Goal: Communication & Community: Share content

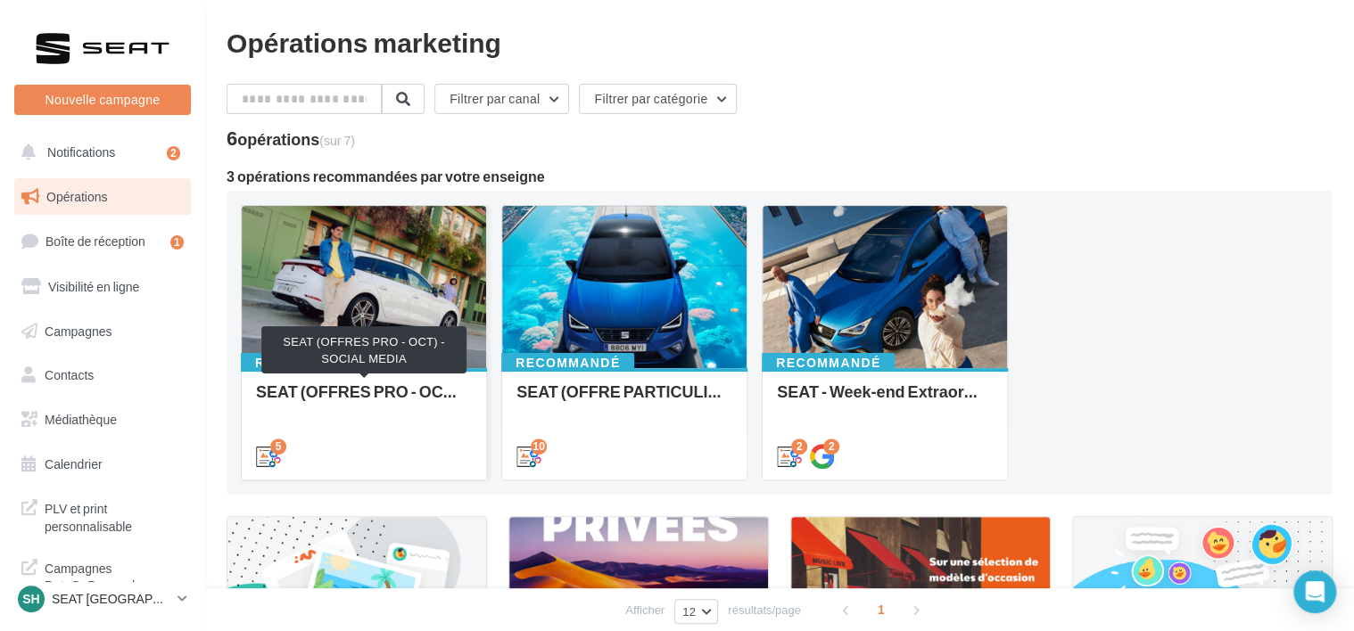
click at [389, 404] on div "SEAT (OFFRES PRO - OCT) - SOCIAL MEDIA" at bounding box center [364, 401] width 216 height 36
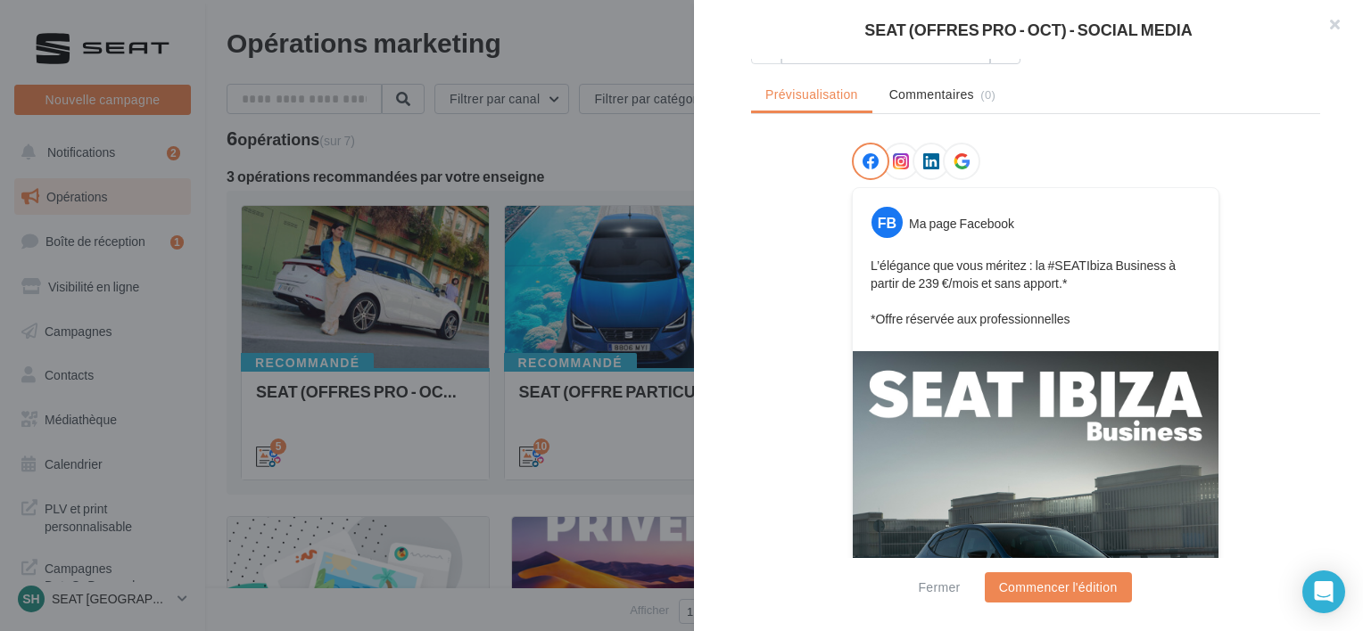
scroll to position [21, 0]
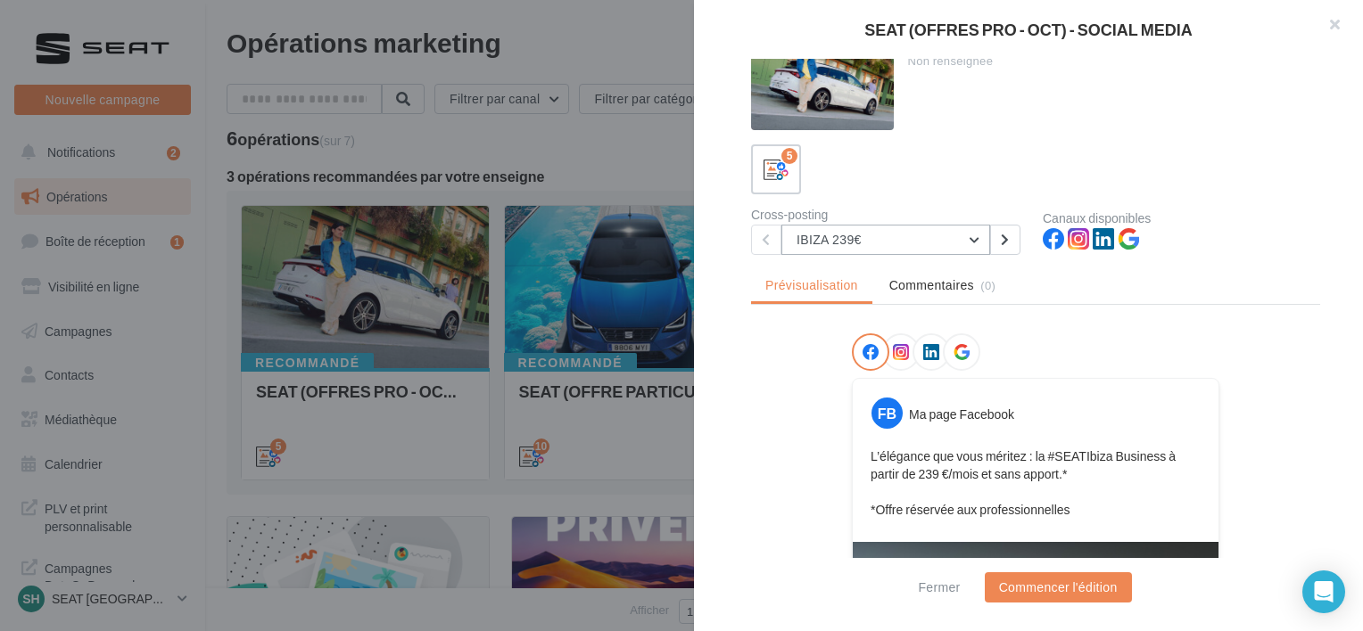
click at [896, 243] on button "IBIZA 239€" at bounding box center [885, 240] width 209 height 30
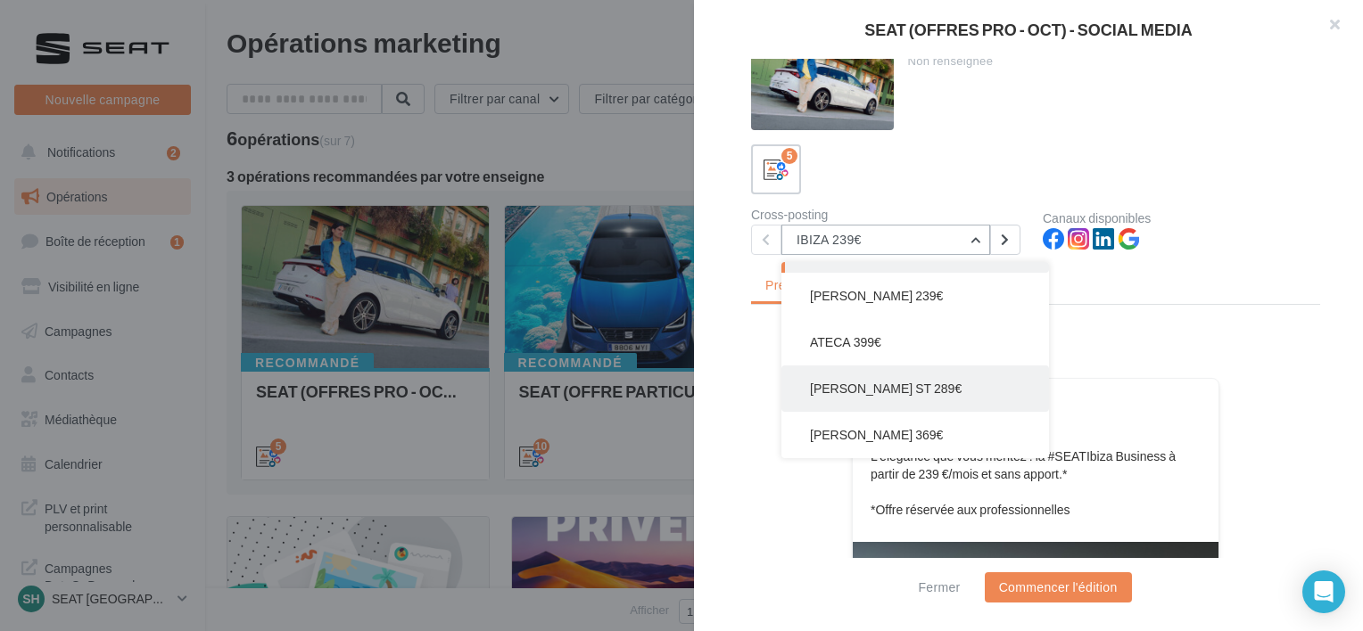
scroll to position [0, 0]
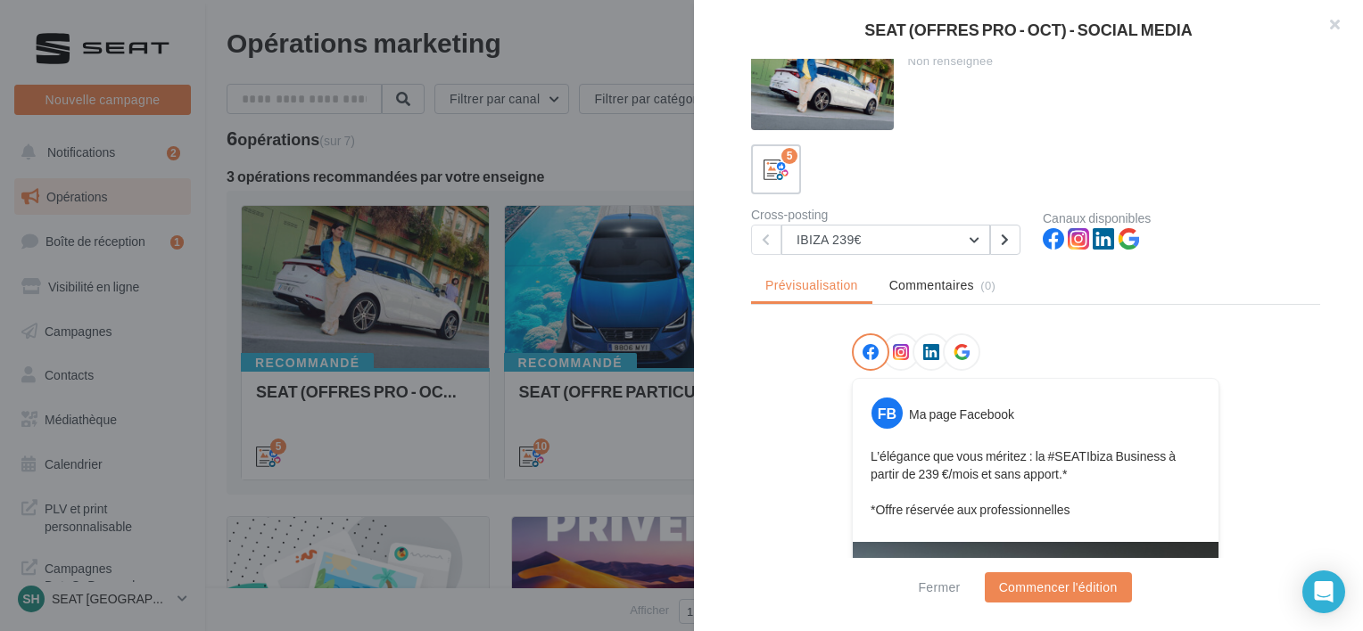
click at [678, 392] on div at bounding box center [681, 315] width 1363 height 631
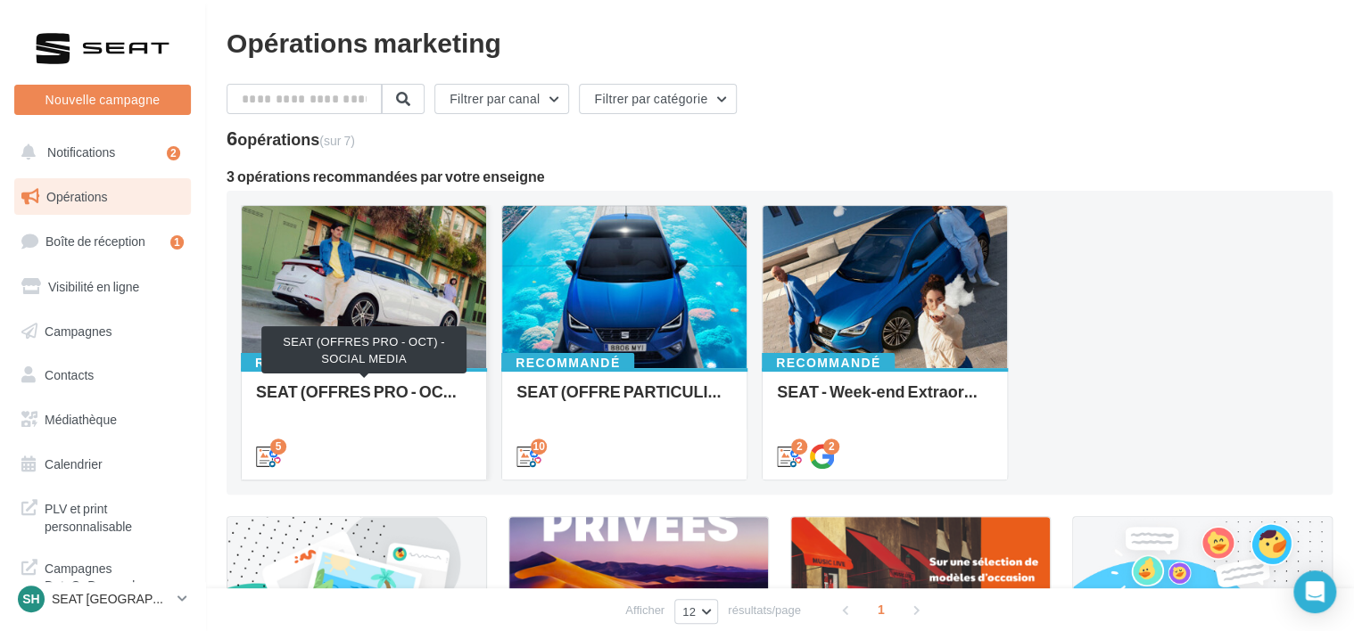
click at [438, 392] on div "SEAT (OFFRES PRO - OCT) - SOCIAL MEDIA" at bounding box center [364, 401] width 216 height 36
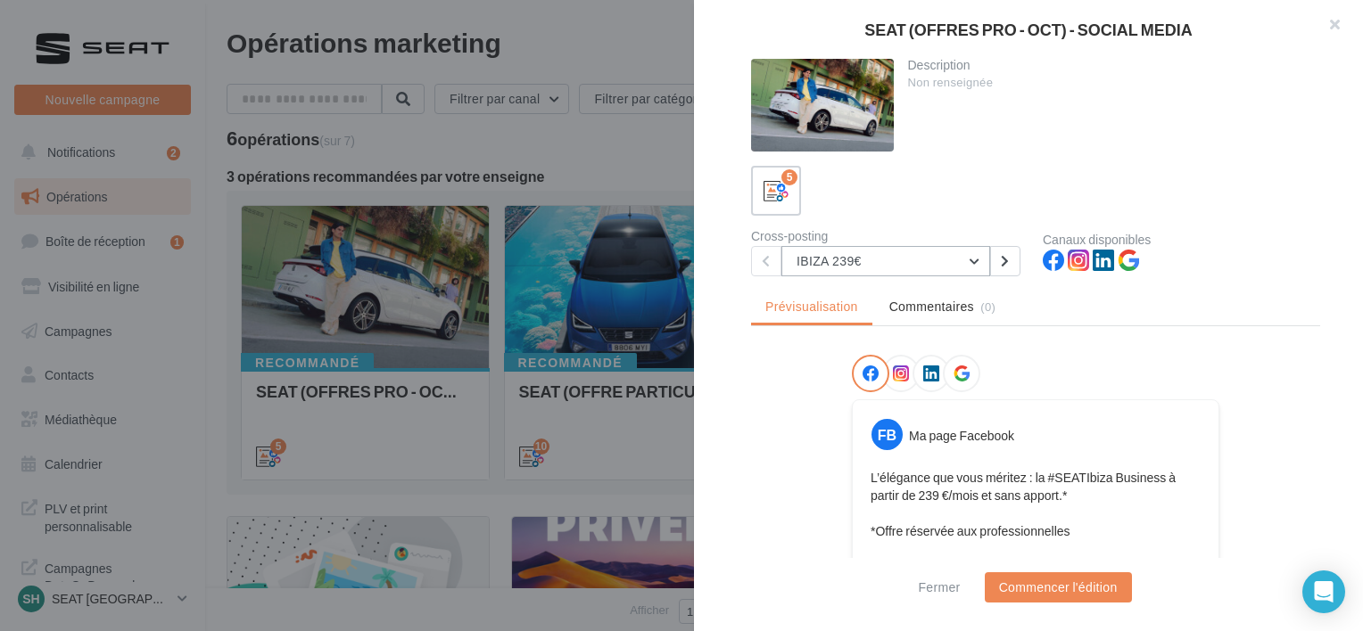
click at [906, 272] on button "IBIZA 239€" at bounding box center [885, 261] width 209 height 30
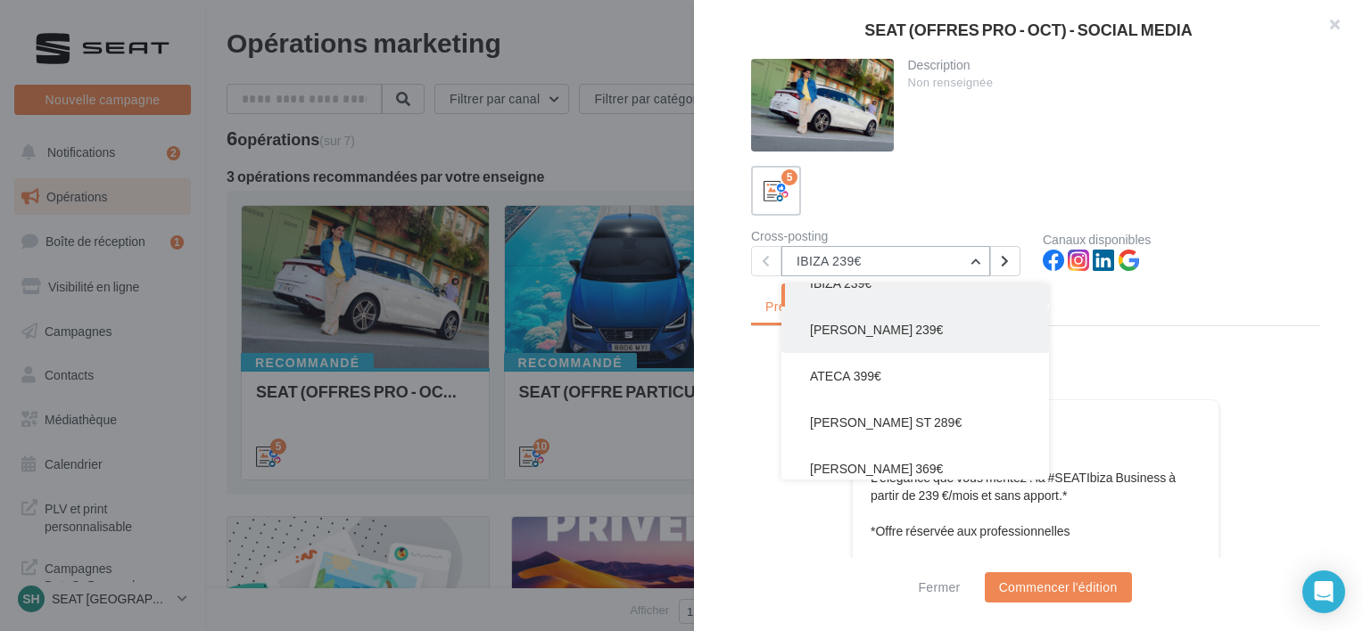
scroll to position [36, 0]
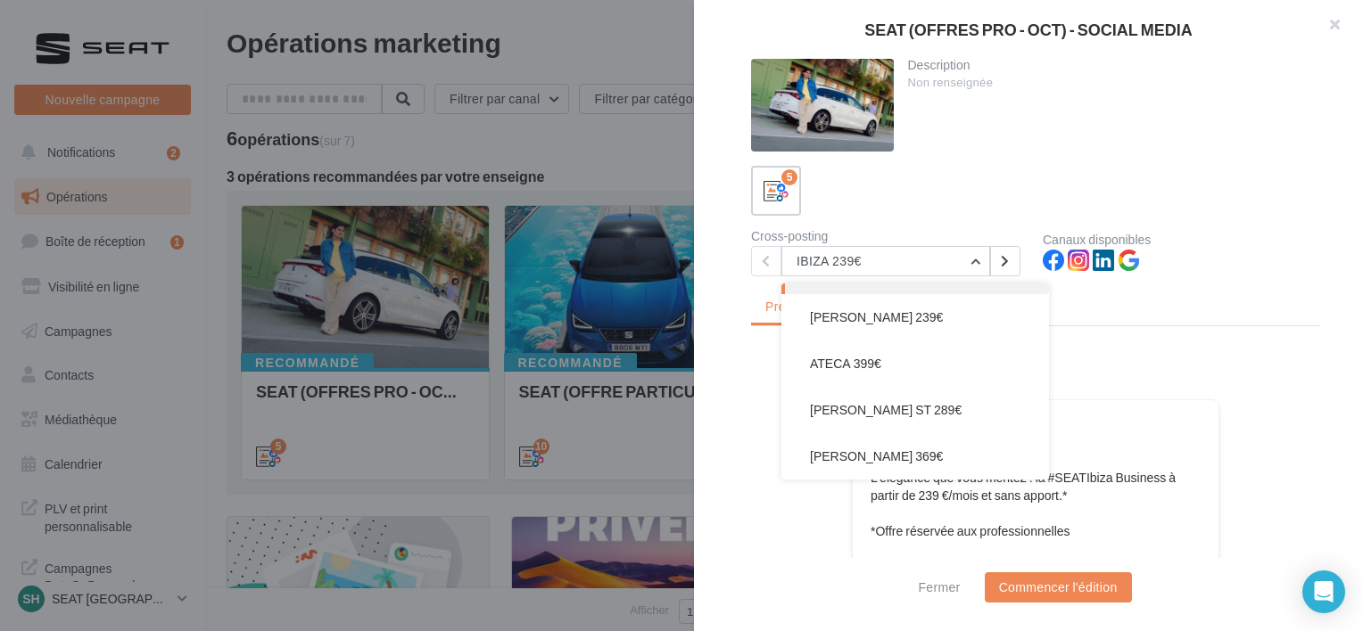
click at [749, 353] on div "Description Non renseignée 5 Cross-posting IBIZA 239€ IBIZA 239€ ARONA 239€ ATE…" at bounding box center [1035, 317] width 683 height 516
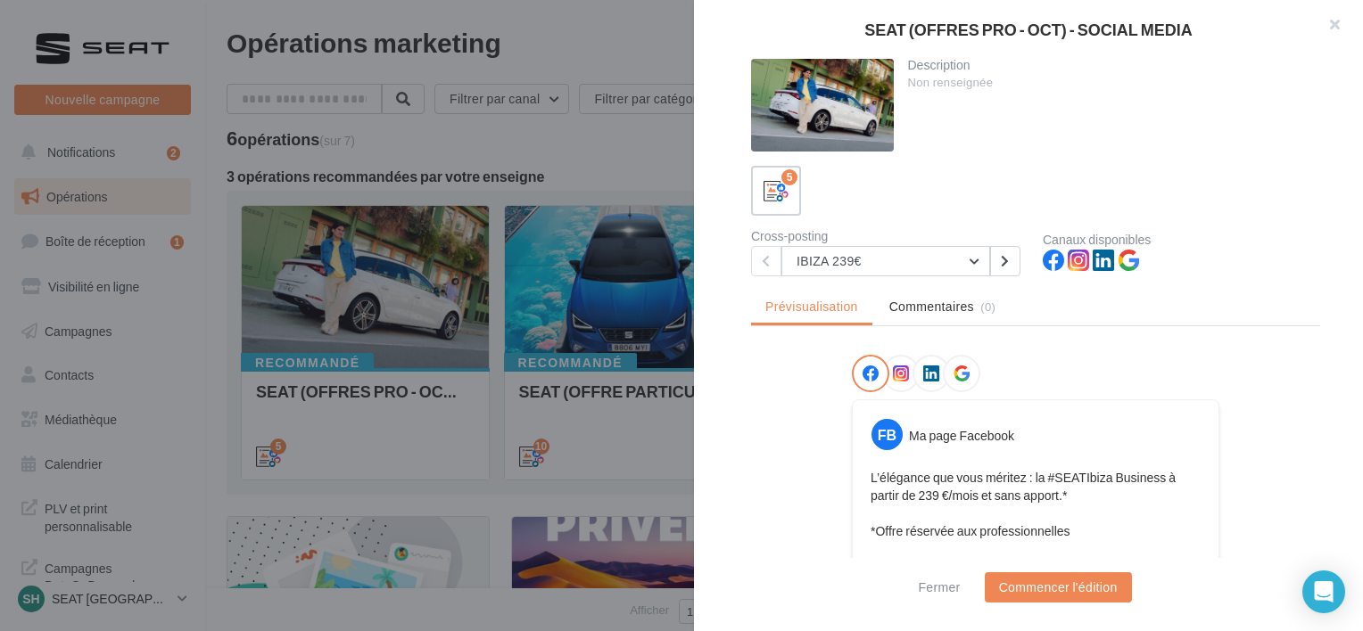
click at [671, 400] on div at bounding box center [681, 315] width 1363 height 631
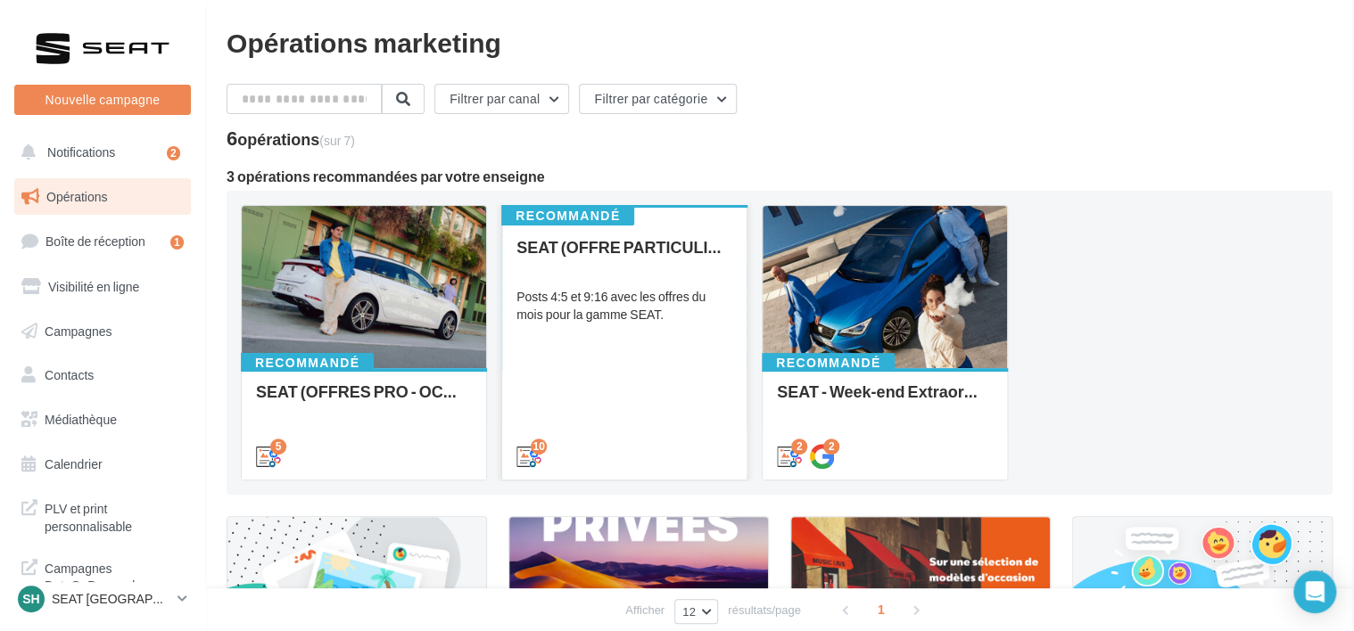
click at [646, 370] on div "SEAT (OFFRE PARTICULIER - OCT) - SOCIAL MEDIA Posts 4:5 et 9:16 avec les offres…" at bounding box center [624, 351] width 216 height 226
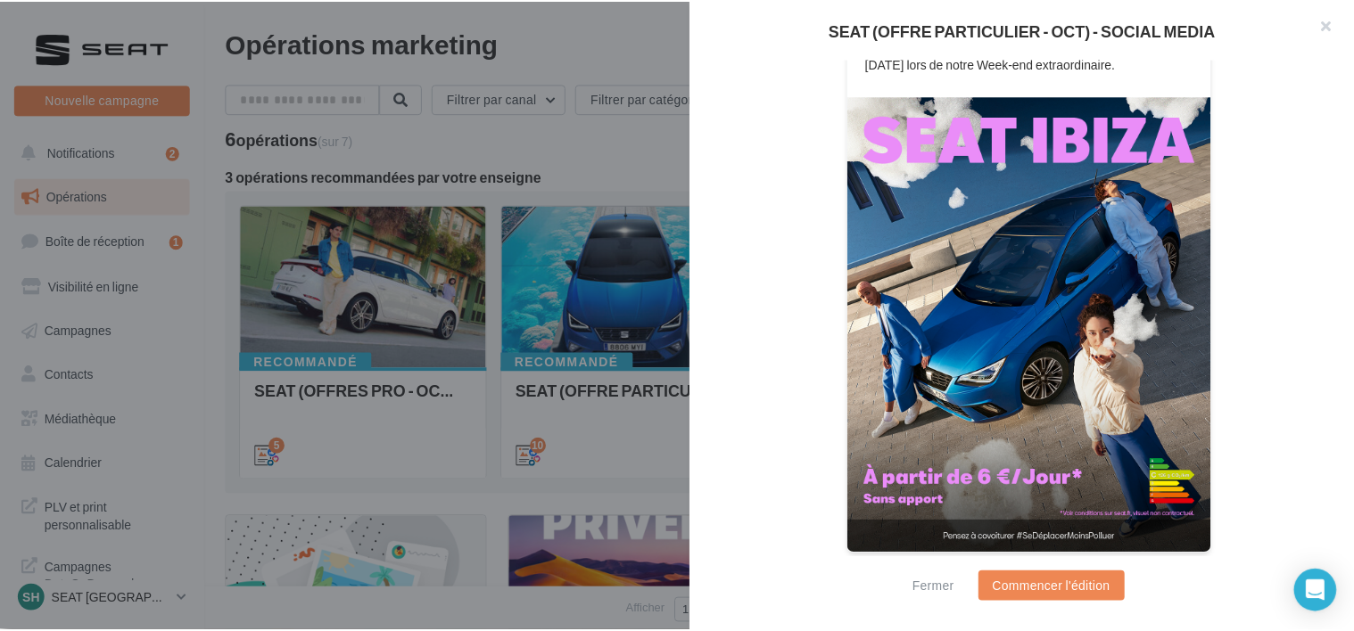
scroll to position [93, 0]
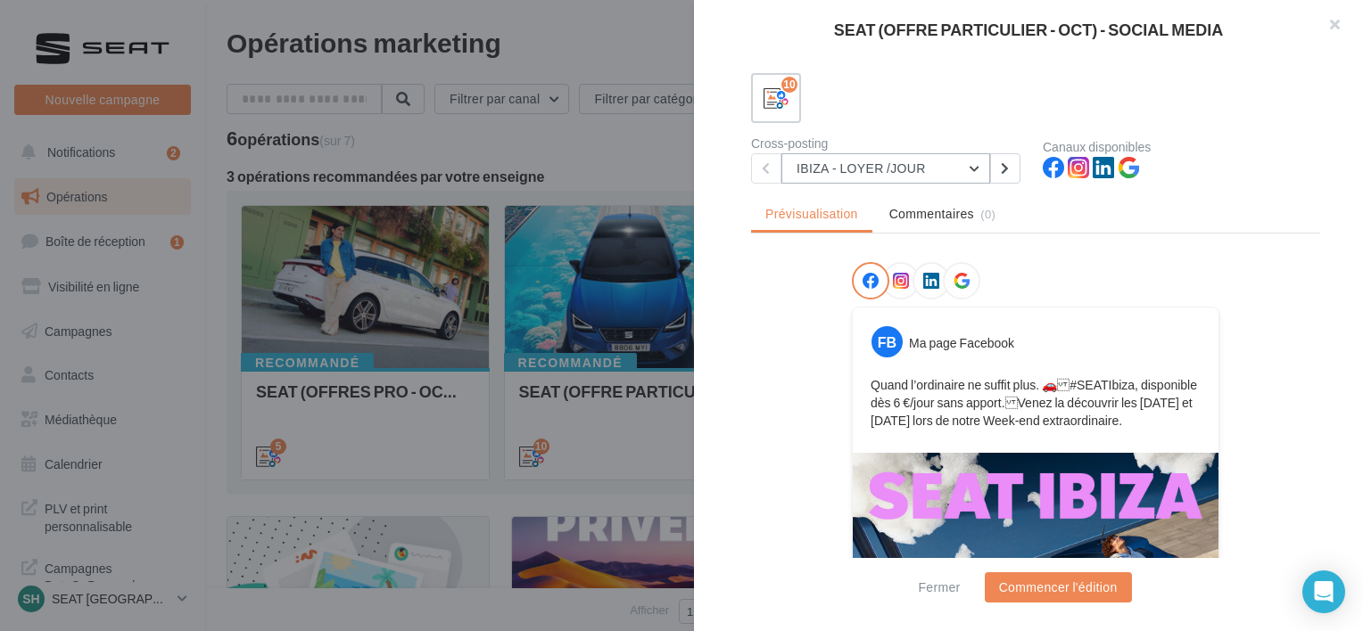
click at [879, 179] on button "IBIZA - LOYER /JOUR" at bounding box center [885, 168] width 209 height 30
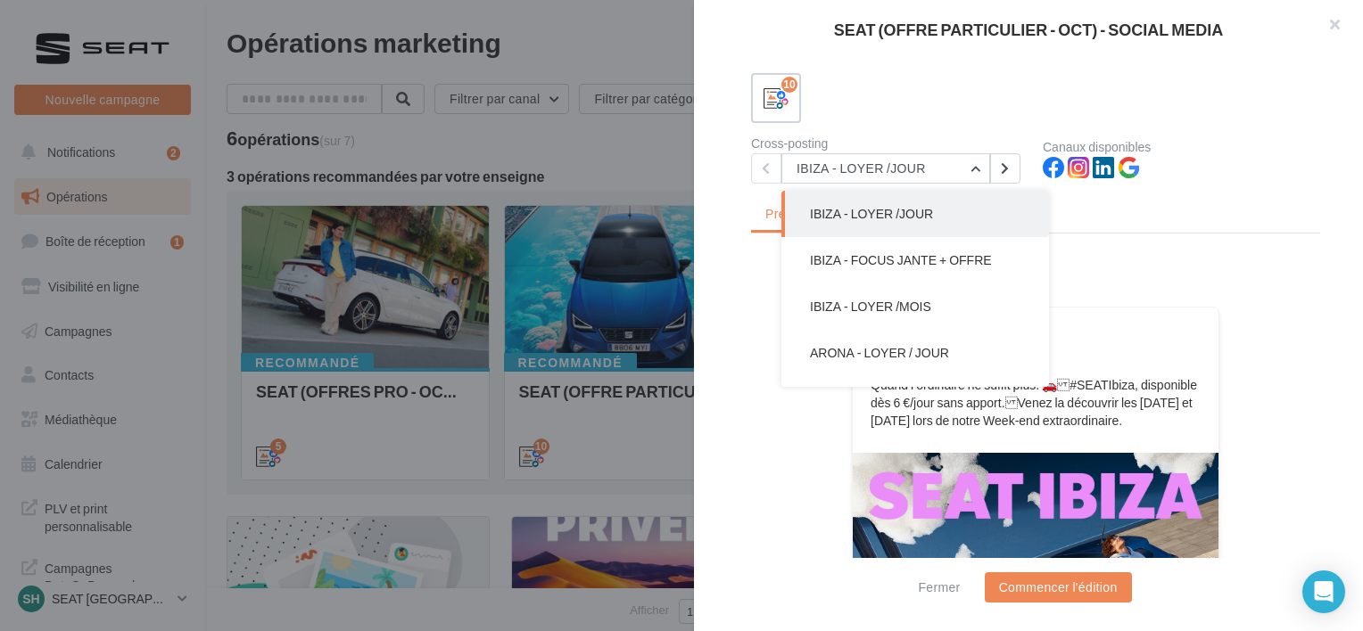
click at [699, 210] on div "Description Posts 4:5 et 9:16 avec les offres du mois pour la gamme SEAT. IBIZA…" at bounding box center [1035, 317] width 683 height 516
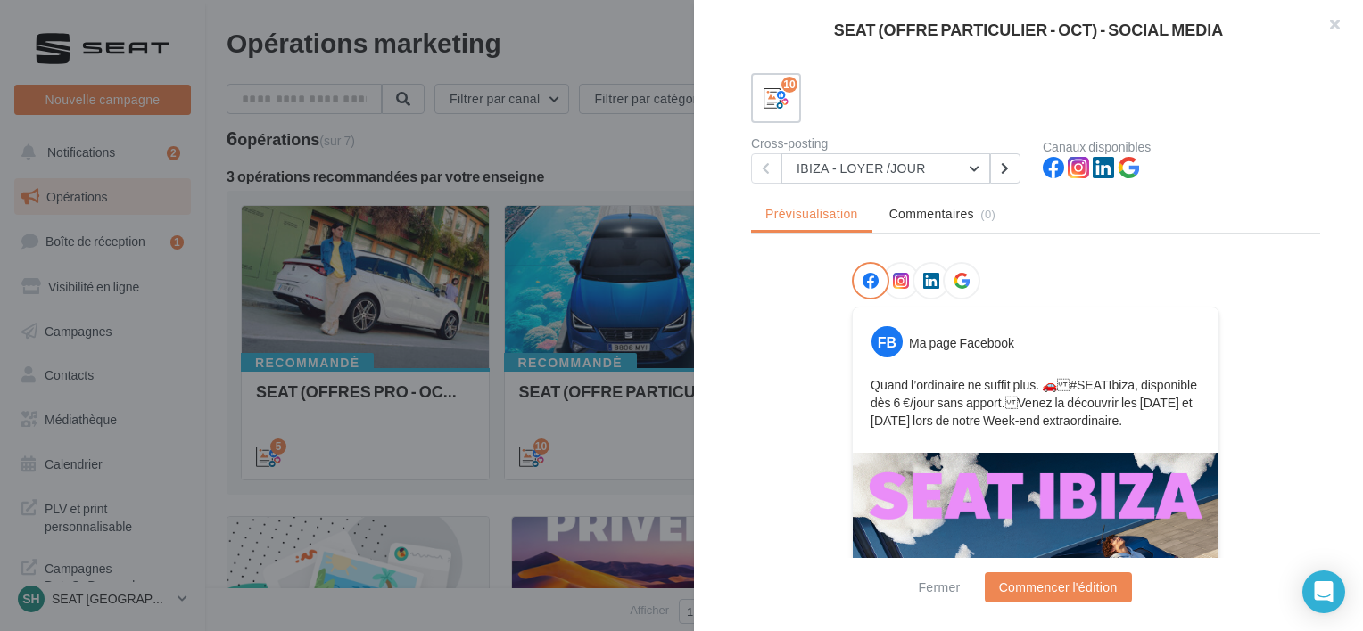
click at [631, 205] on div at bounding box center [681, 315] width 1363 height 631
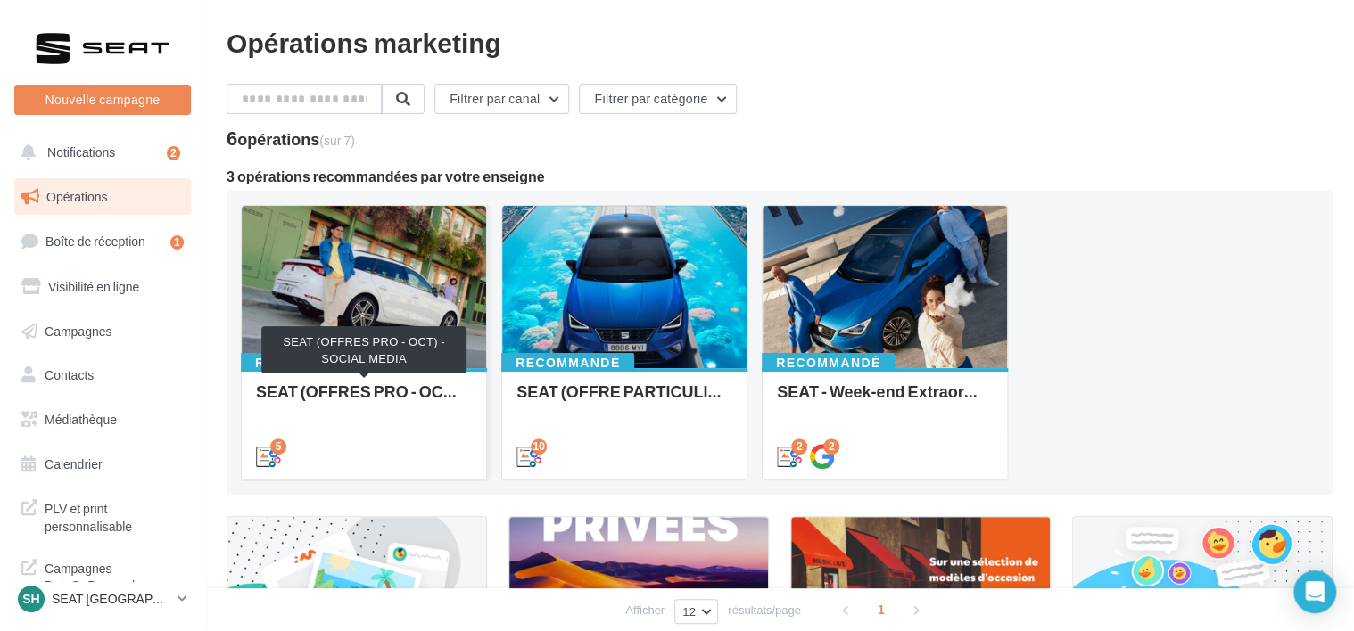
click at [353, 383] on div "SEAT (OFFRES PRO - OCT) - SOCIAL MEDIA" at bounding box center [364, 401] width 216 height 36
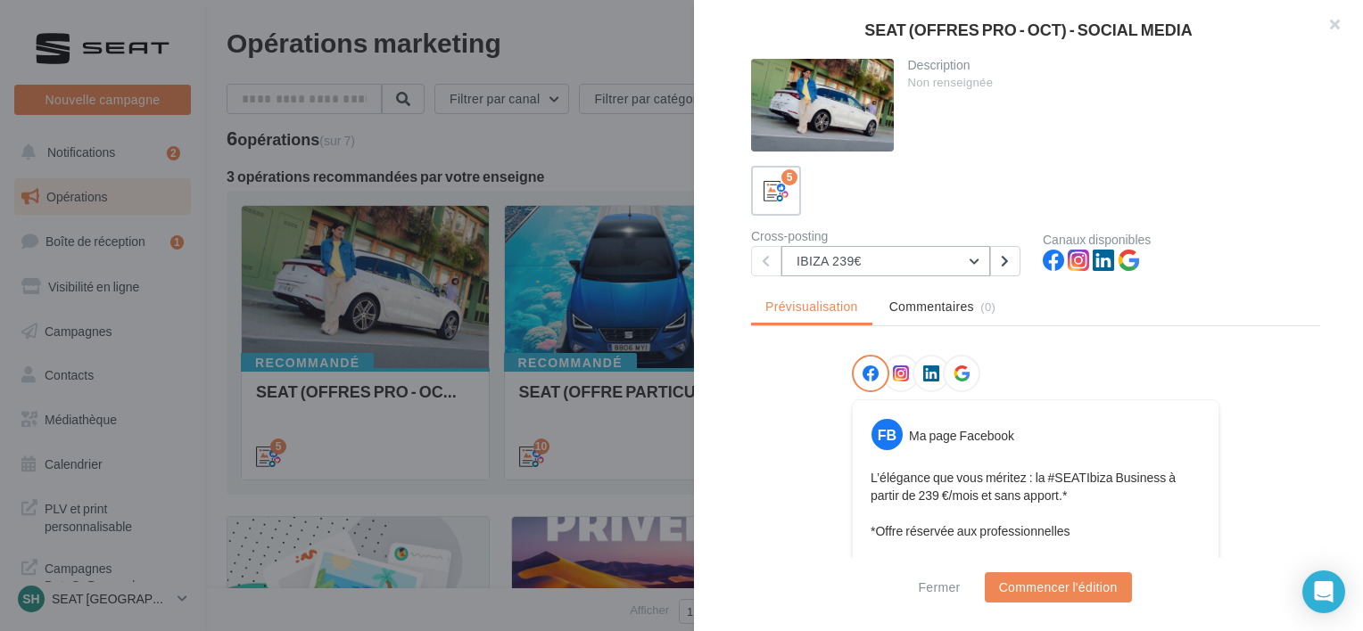
click at [849, 268] on button "IBIZA 239€" at bounding box center [885, 261] width 209 height 30
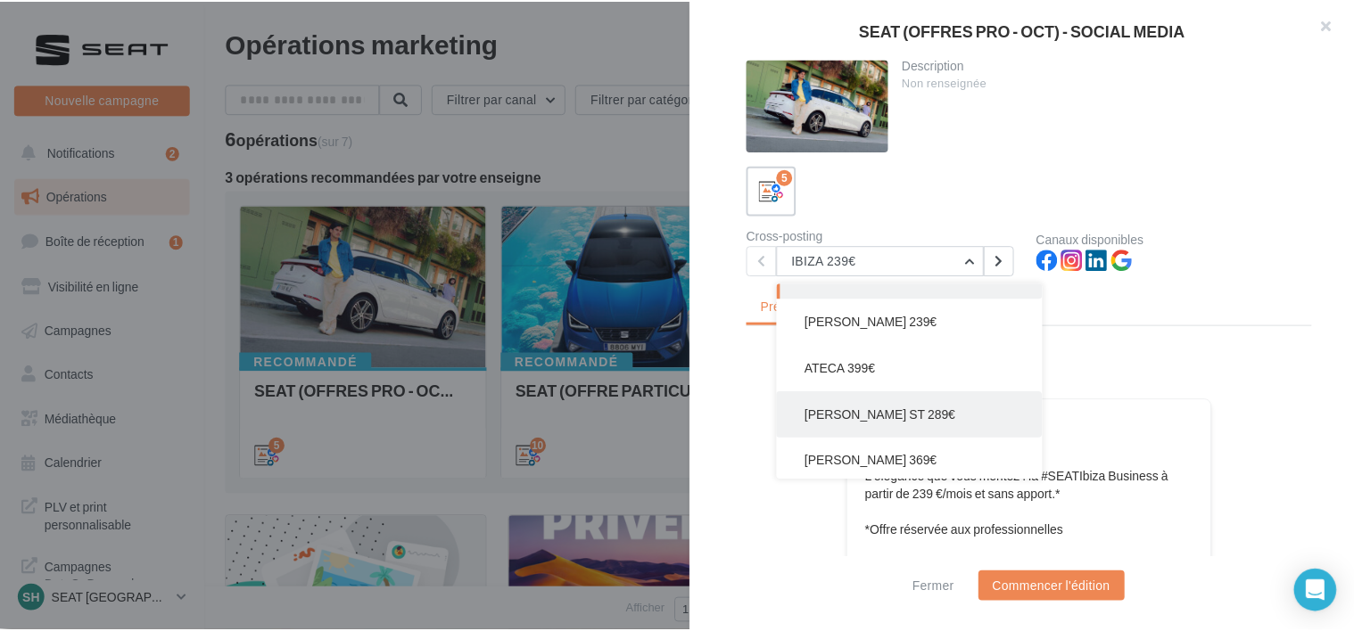
scroll to position [36, 0]
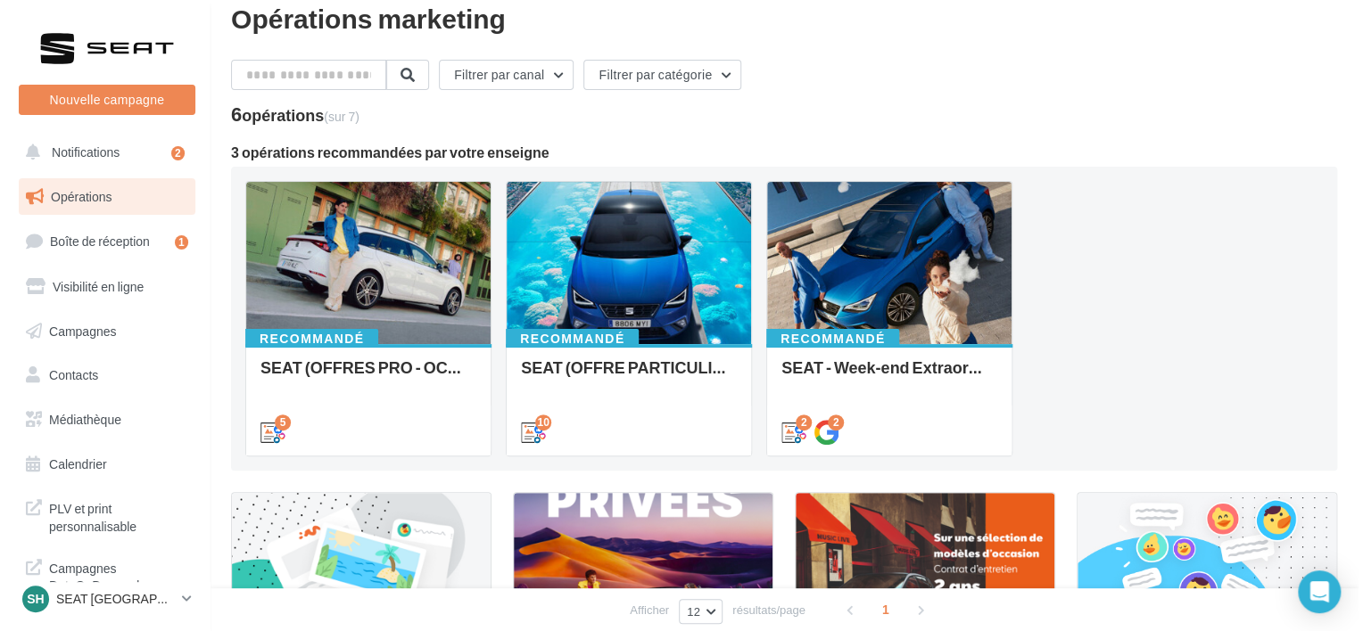
scroll to position [0, 0]
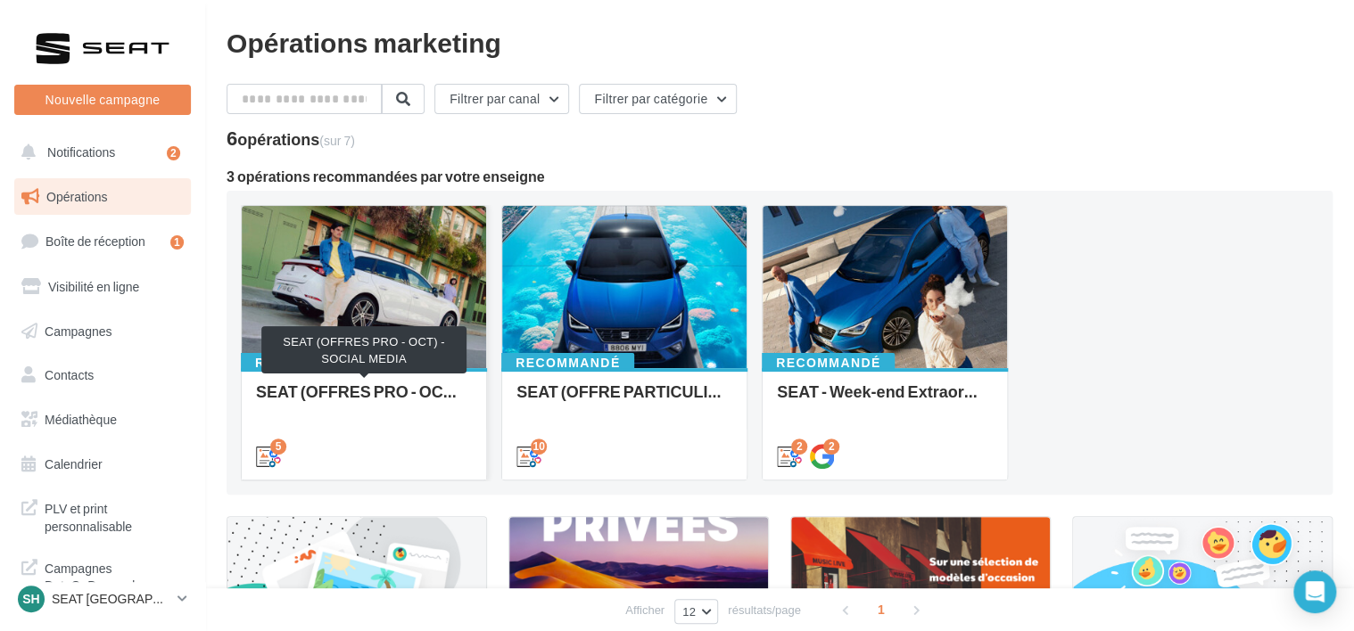
click at [356, 394] on div "SEAT (OFFRES PRO - OCT) - SOCIAL MEDIA" at bounding box center [364, 401] width 216 height 36
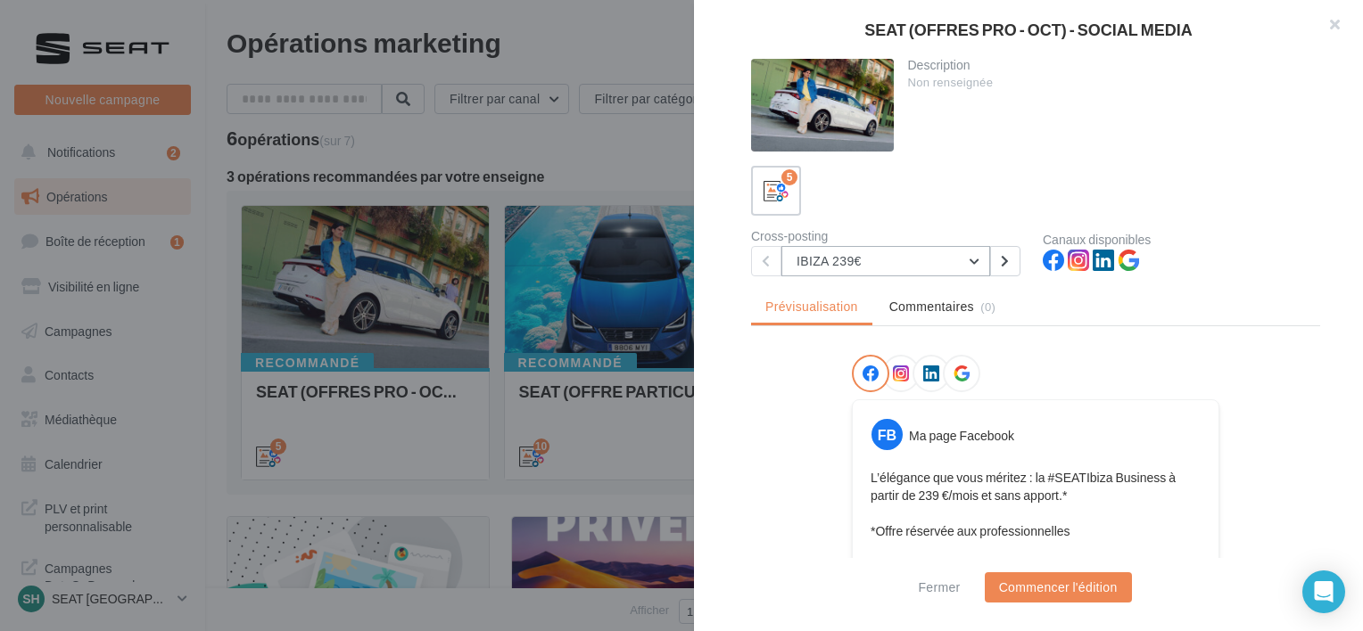
click at [903, 252] on button "IBIZA 239€" at bounding box center [885, 261] width 209 height 30
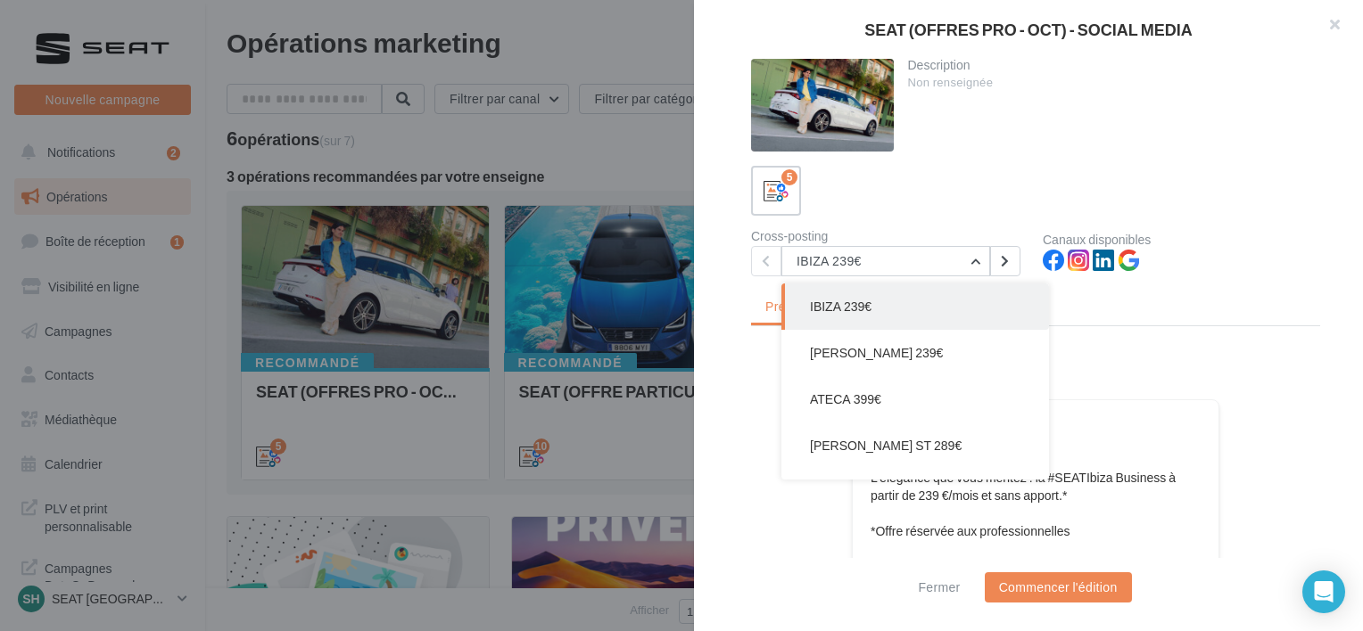
click at [890, 301] on button "IBIZA 239€" at bounding box center [915, 307] width 268 height 46
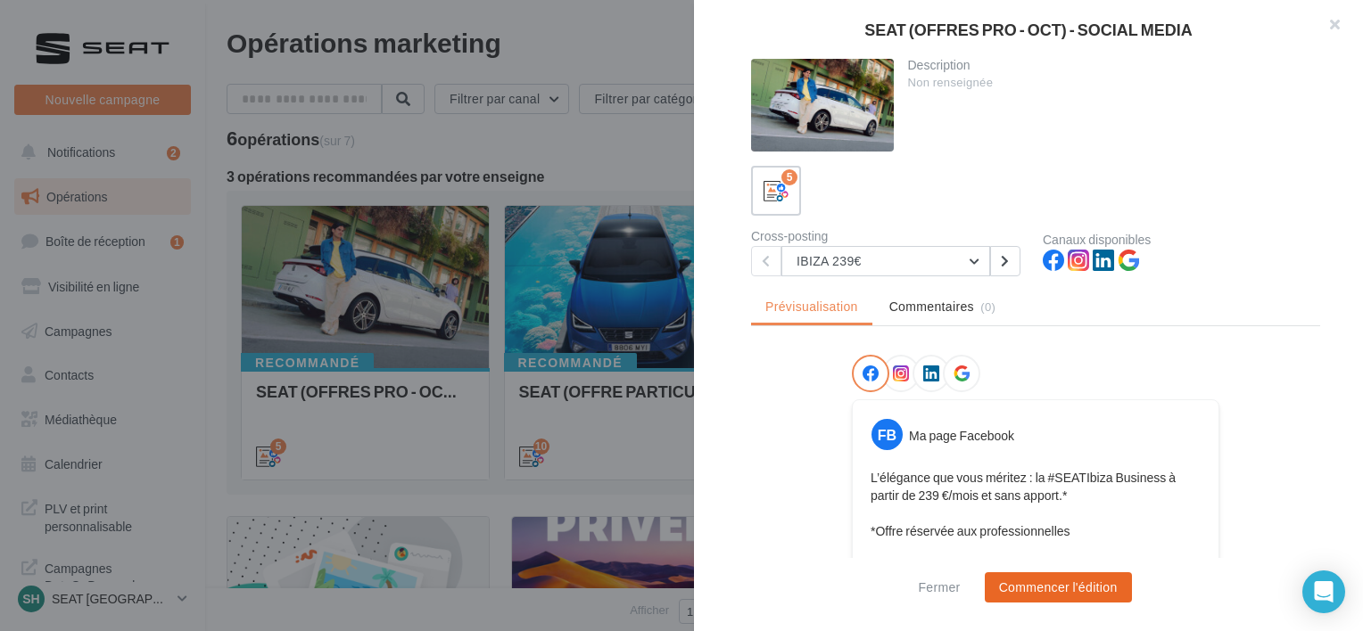
click at [1028, 597] on button "Commencer l'édition" at bounding box center [1058, 588] width 147 height 30
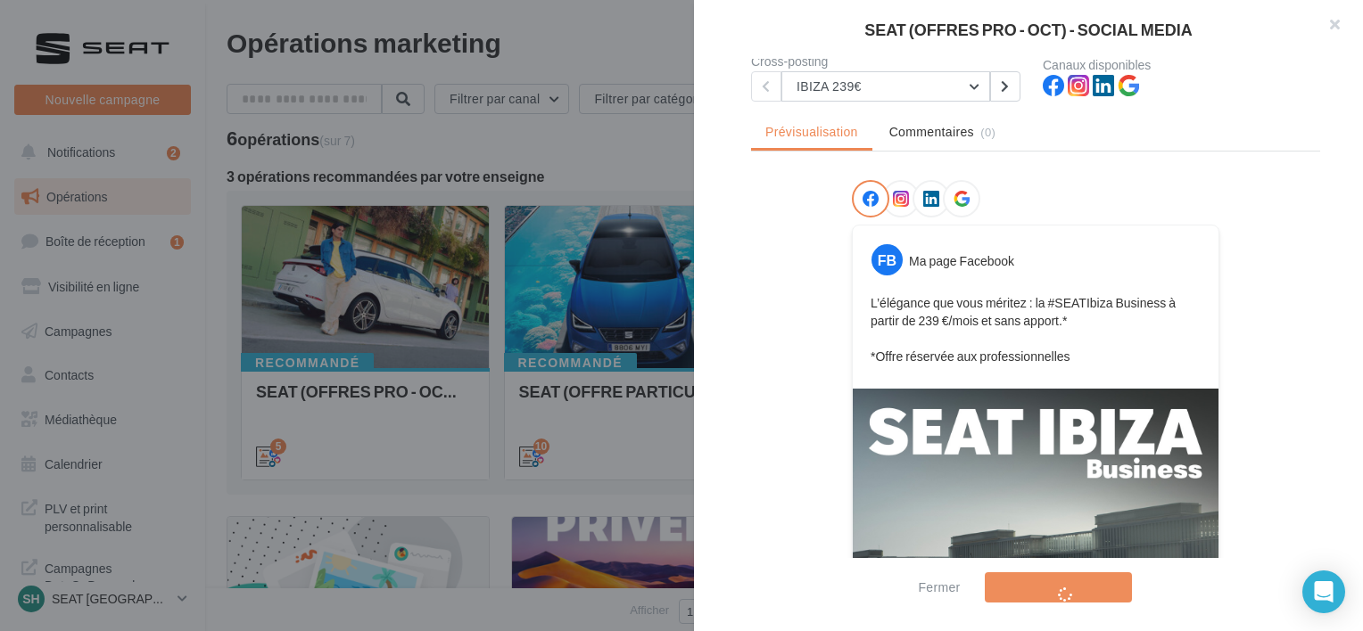
scroll to position [178, 0]
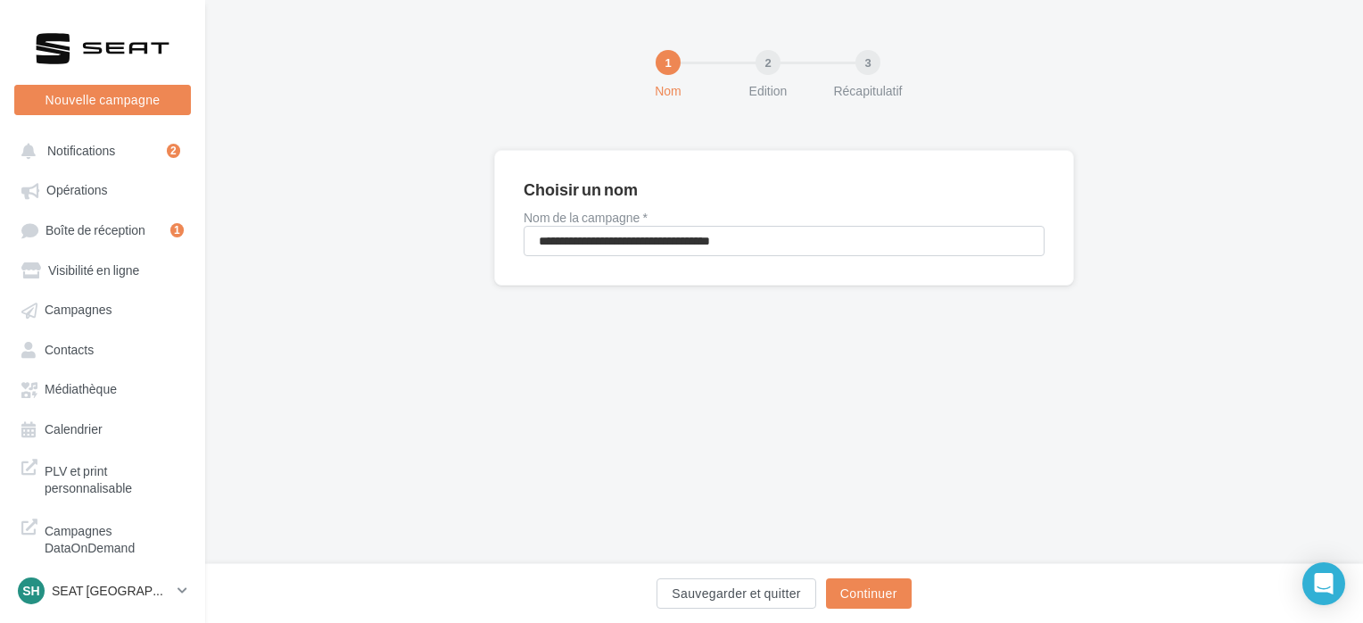
click at [860, 574] on div "Sauvegarder et quitter Continuer" at bounding box center [784, 593] width 1158 height 60
click at [867, 576] on div "Sauvegarder et quitter Continuer" at bounding box center [784, 593] width 1158 height 60
click at [879, 590] on button "Continuer" at bounding box center [869, 593] width 86 height 30
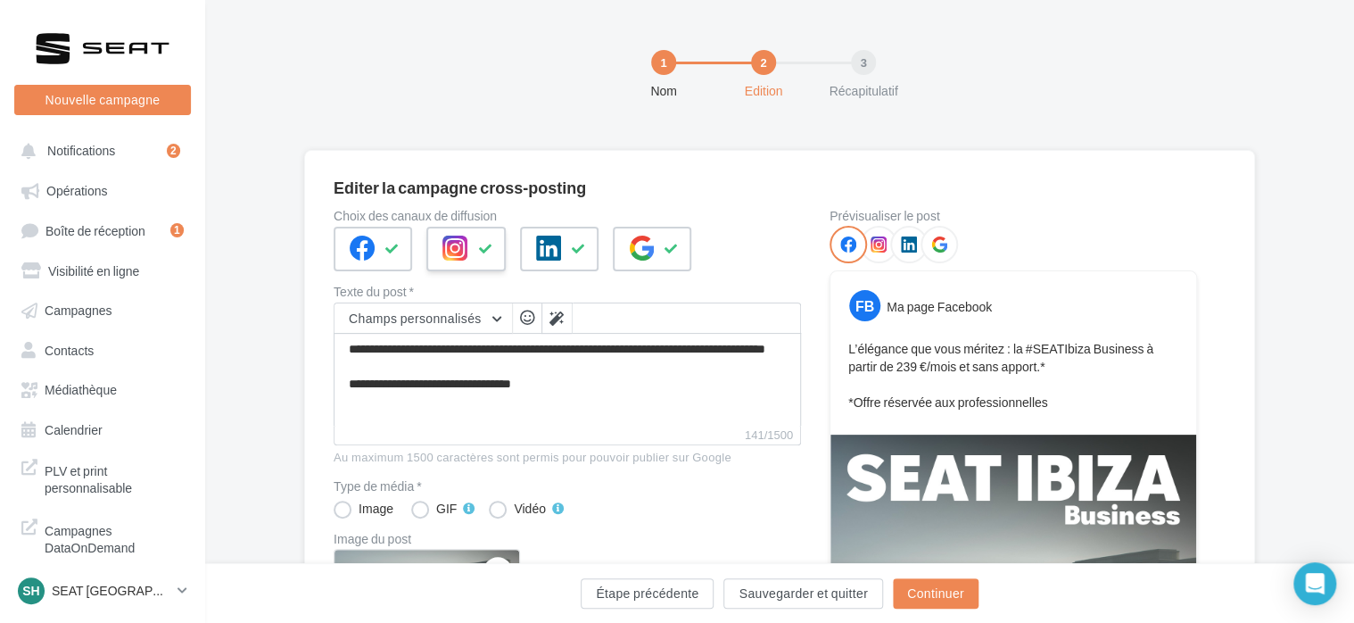
click at [459, 244] on icon at bounding box center [454, 247] width 25 height 25
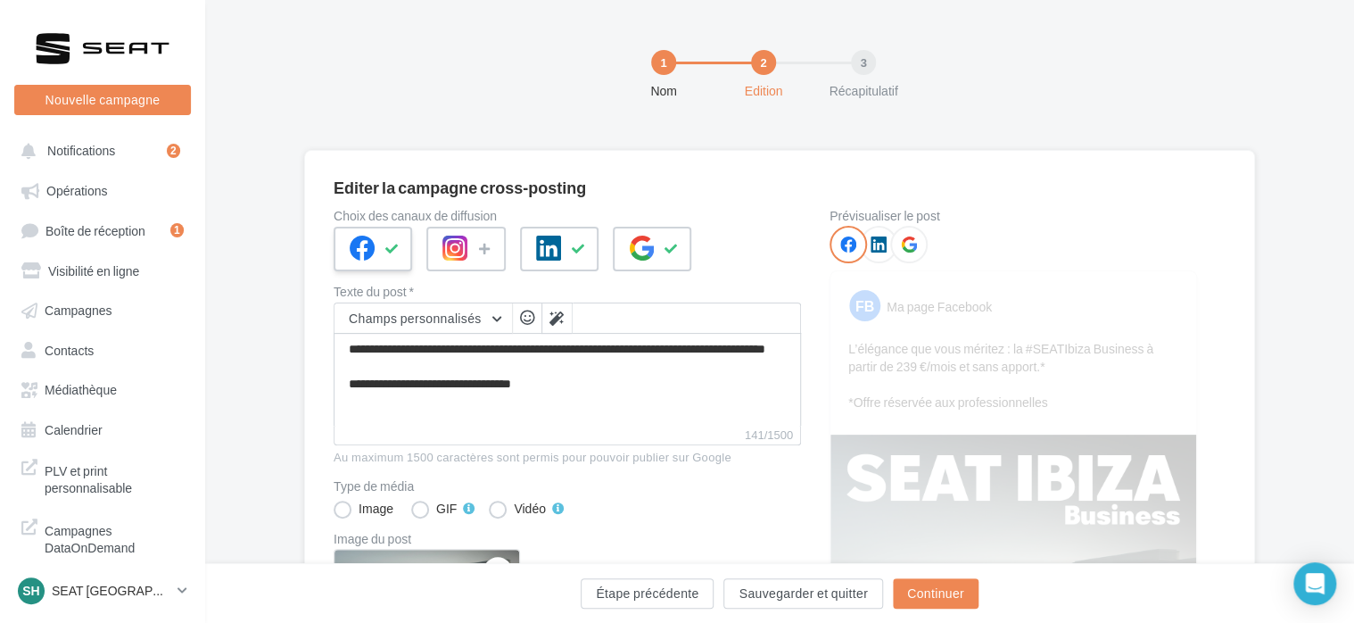
click at [362, 242] on icon at bounding box center [362, 247] width 25 height 25
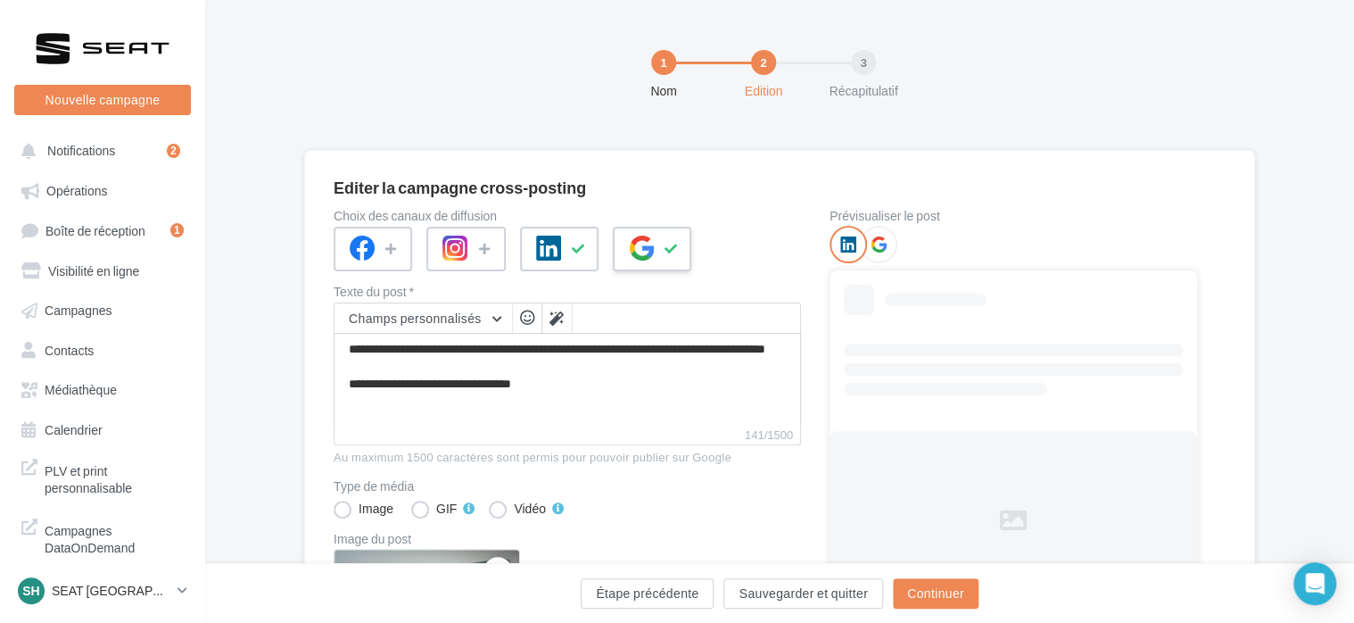
click at [620, 245] on div at bounding box center [652, 249] width 78 height 45
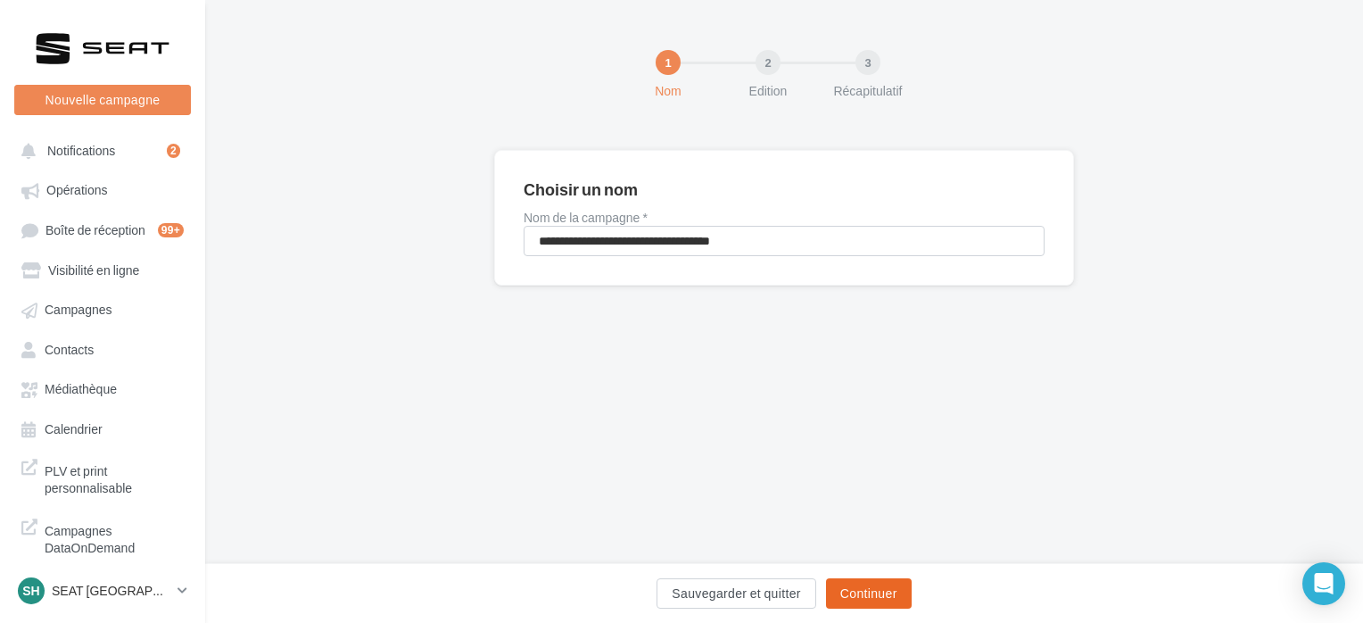
click at [876, 581] on button "Continuer" at bounding box center [869, 593] width 86 height 30
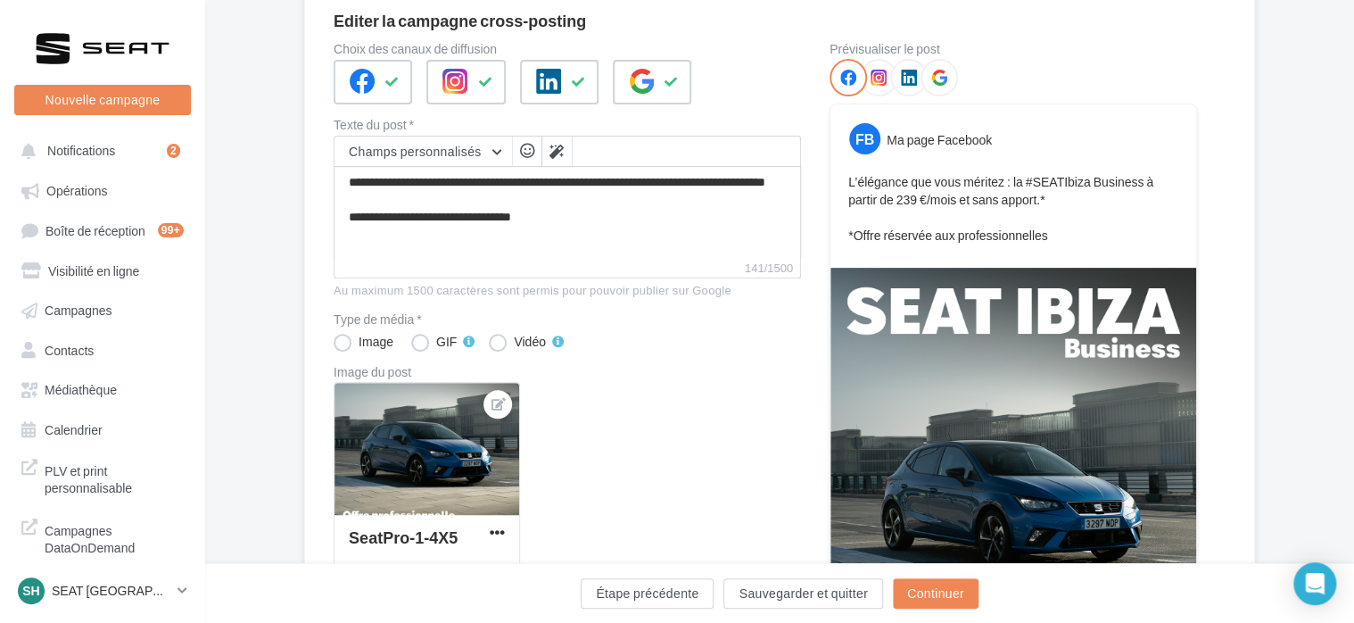
scroll to position [178, 0]
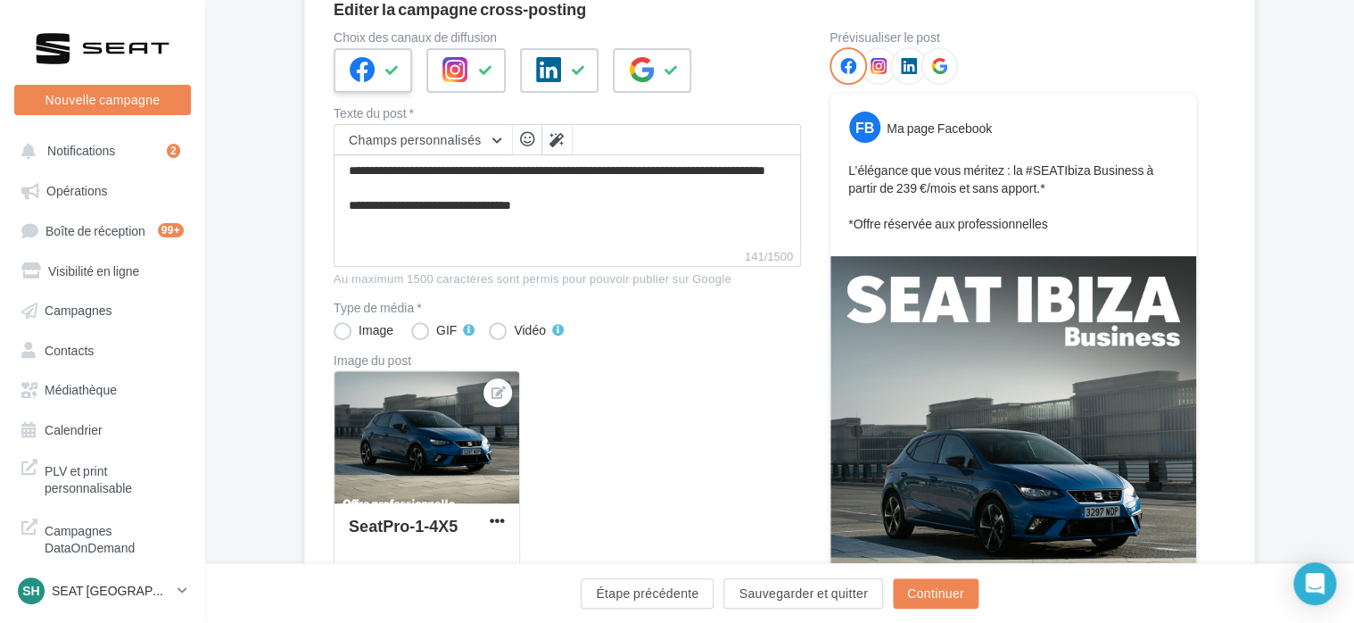
click at [378, 63] on div at bounding box center [373, 70] width 78 height 45
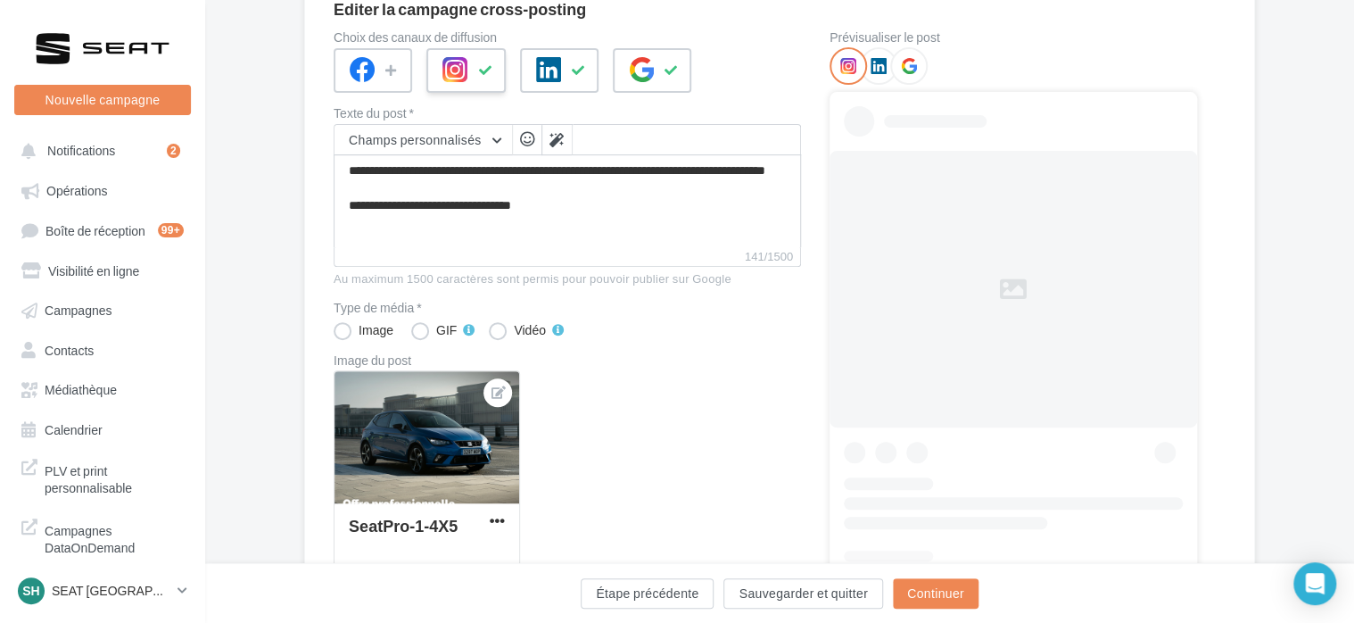
click at [483, 86] on div at bounding box center [465, 70] width 78 height 45
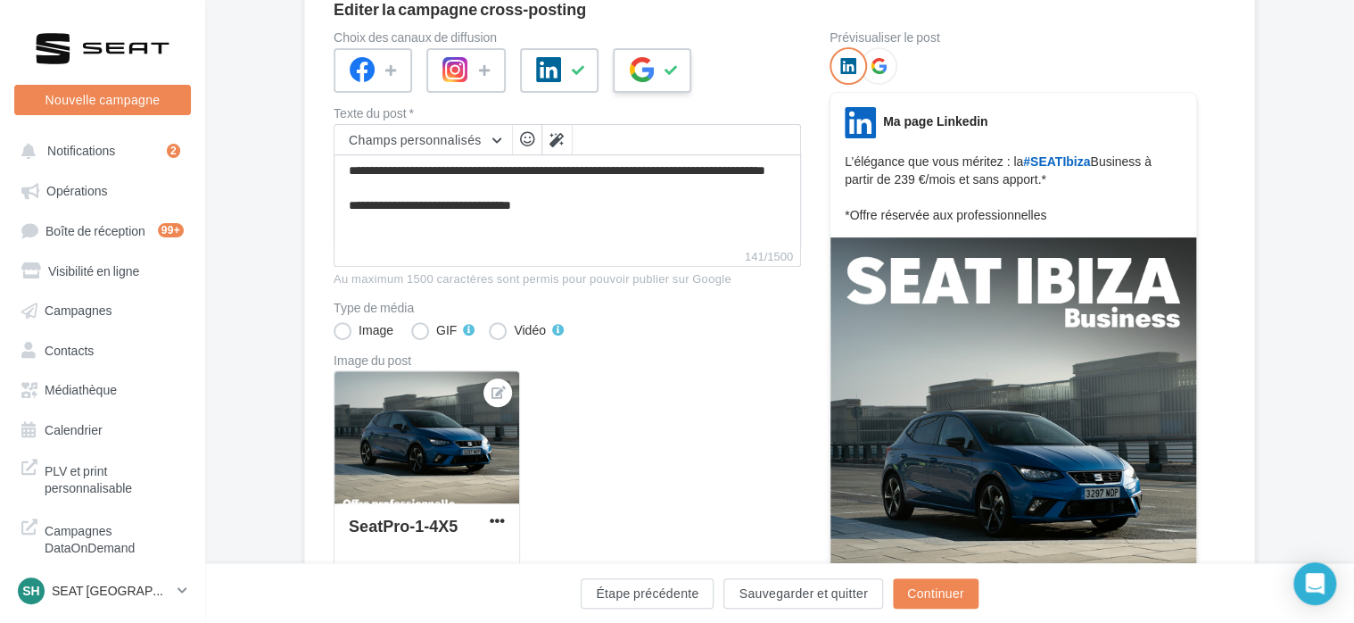
click at [683, 90] on div at bounding box center [652, 70] width 78 height 45
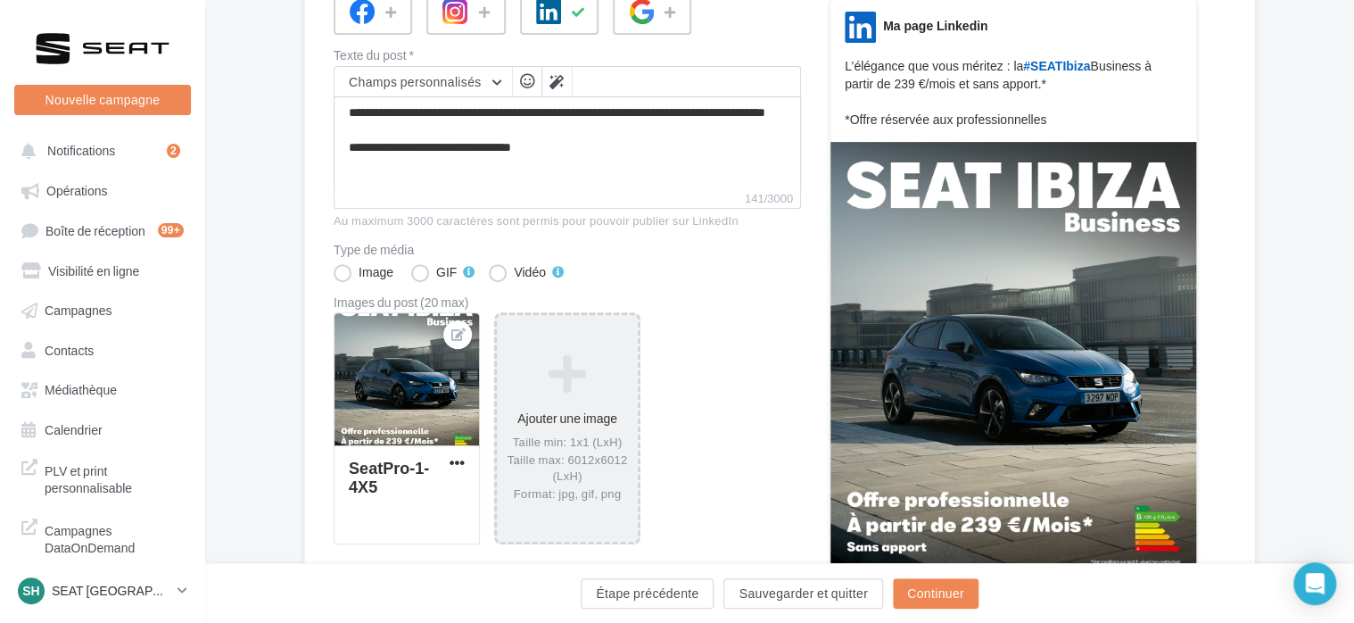
scroll to position [268, 0]
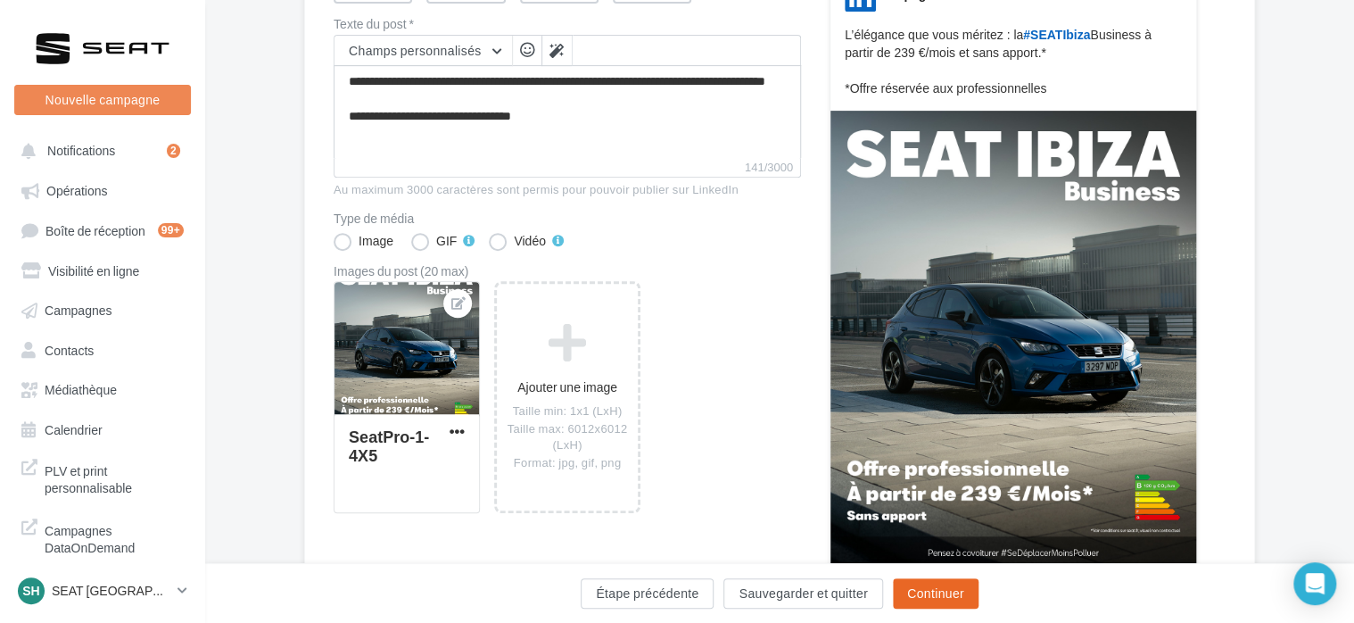
click at [914, 588] on button "Continuer" at bounding box center [936, 593] width 86 height 30
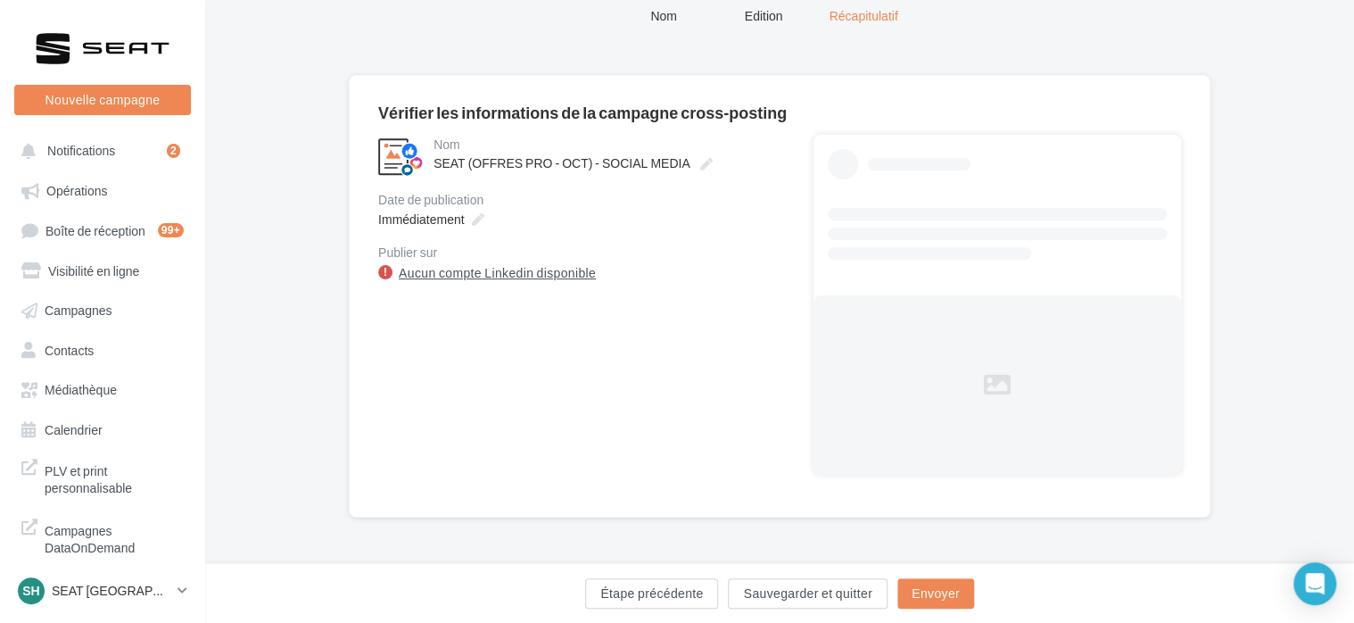
scroll to position [0, 0]
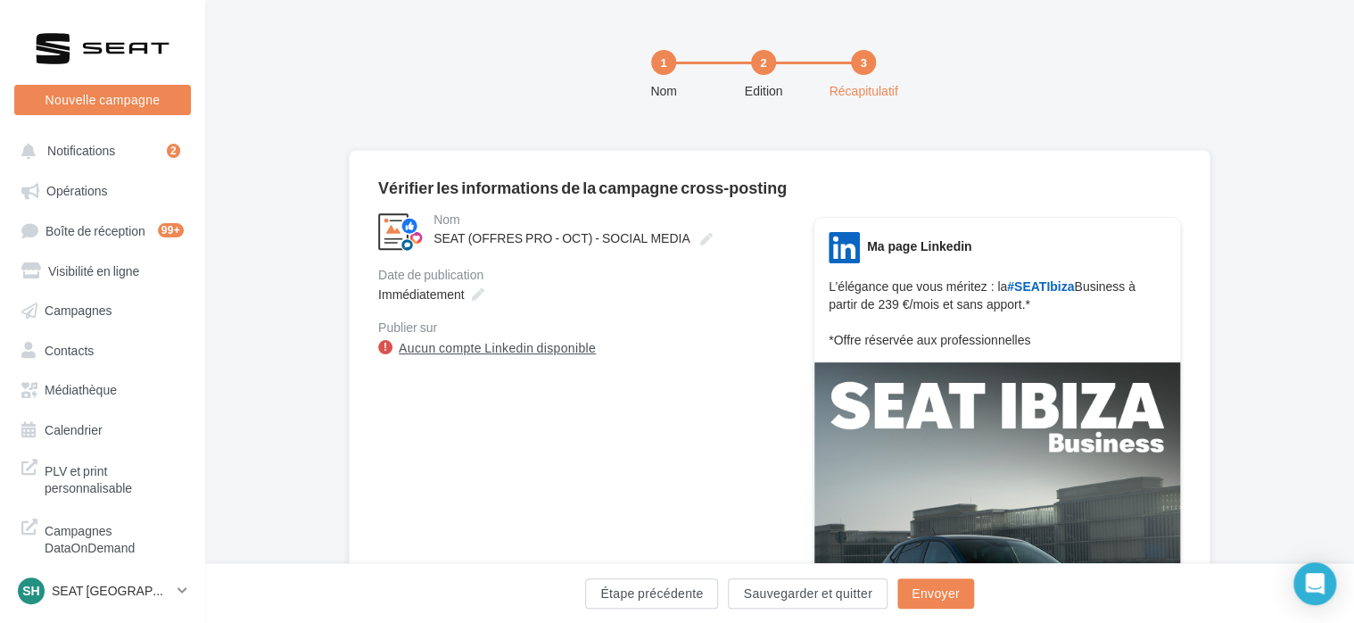
click at [507, 350] on link "Aucun compte Linkedin disponible" at bounding box center [497, 347] width 197 height 21
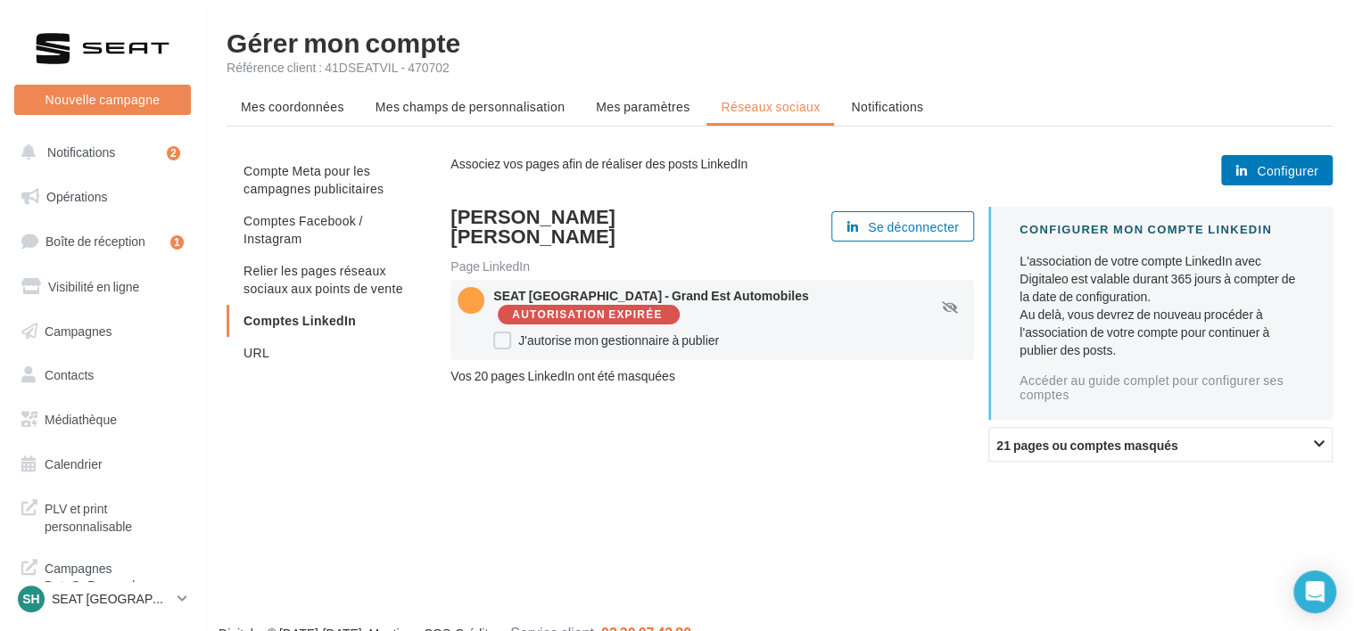
click at [607, 311] on div "Autorisation expirée" at bounding box center [587, 316] width 150 height 12
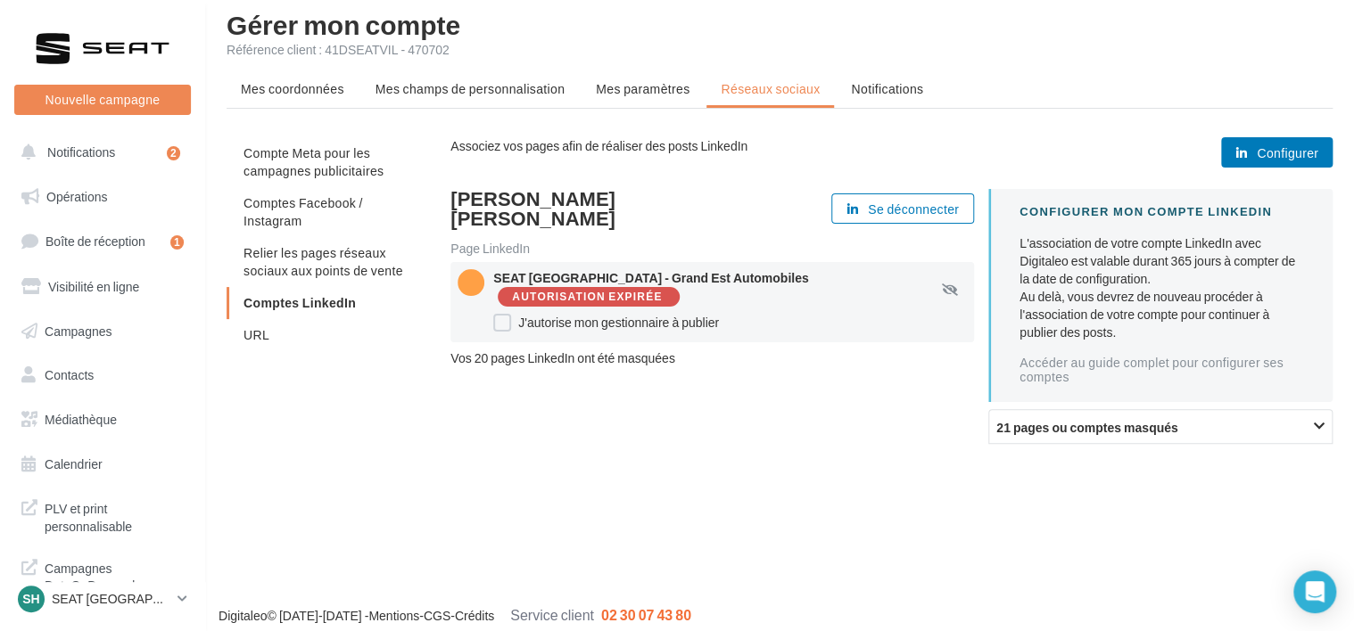
scroll to position [29, 0]
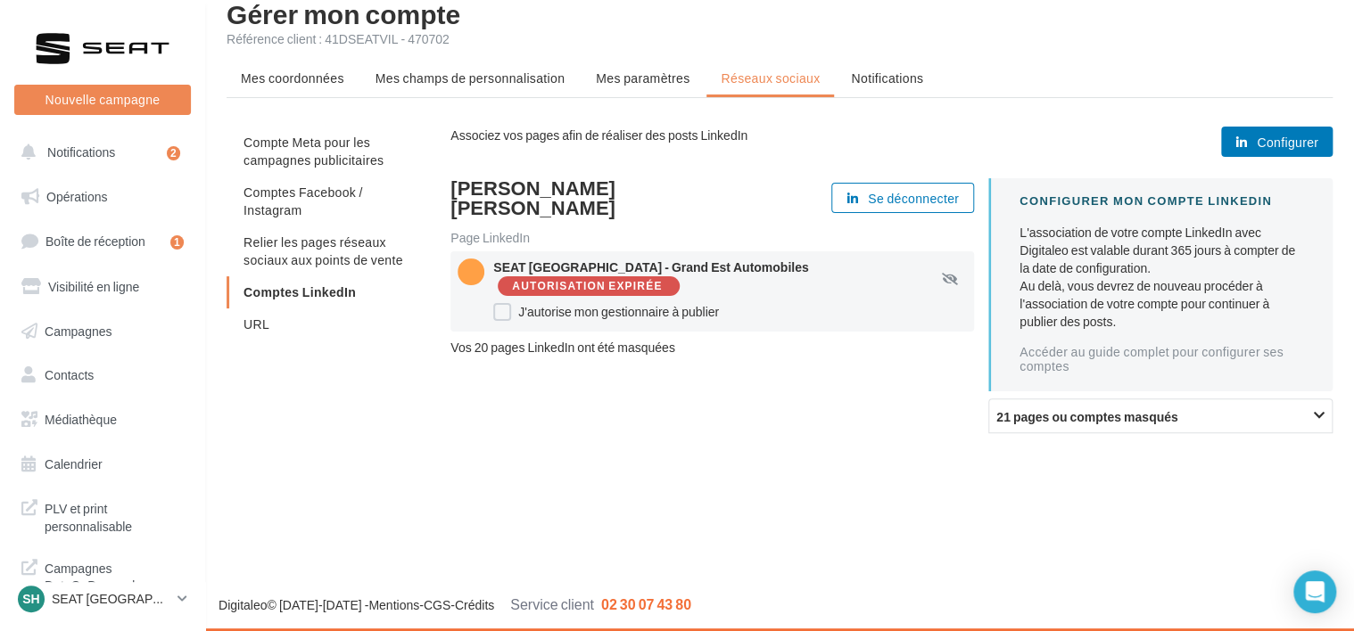
click at [1288, 149] on button "Configurer" at bounding box center [1276, 142] width 111 height 30
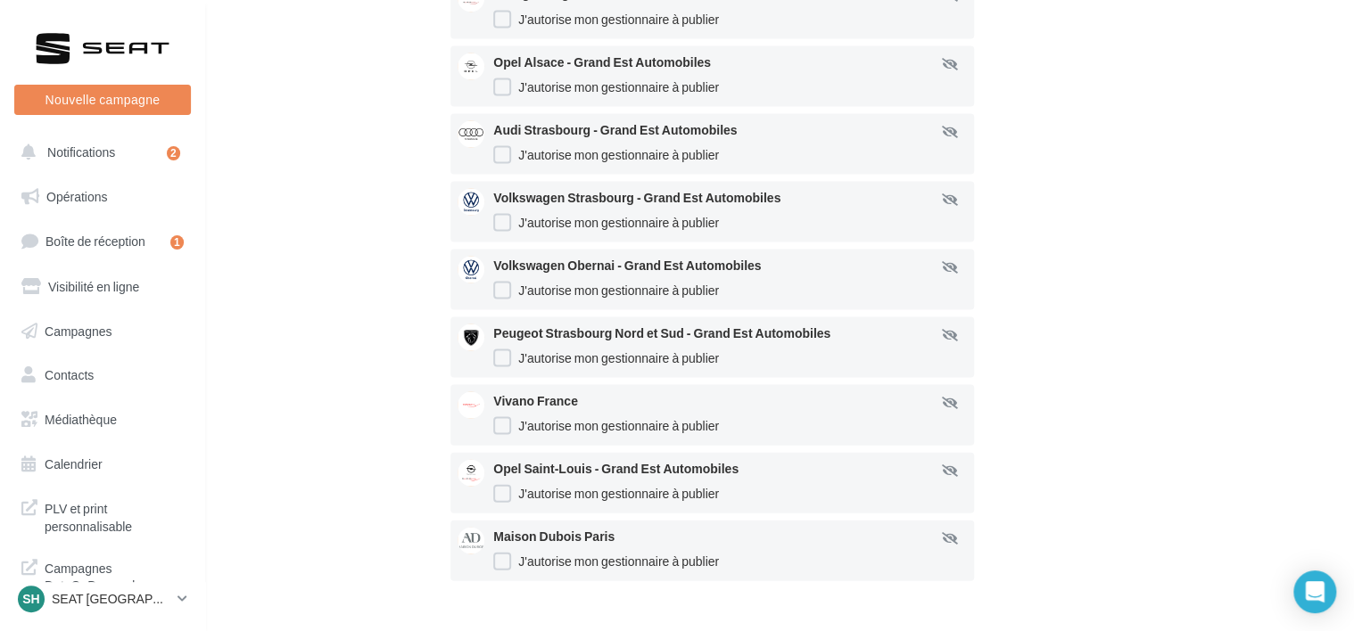
scroll to position [1729, 0]
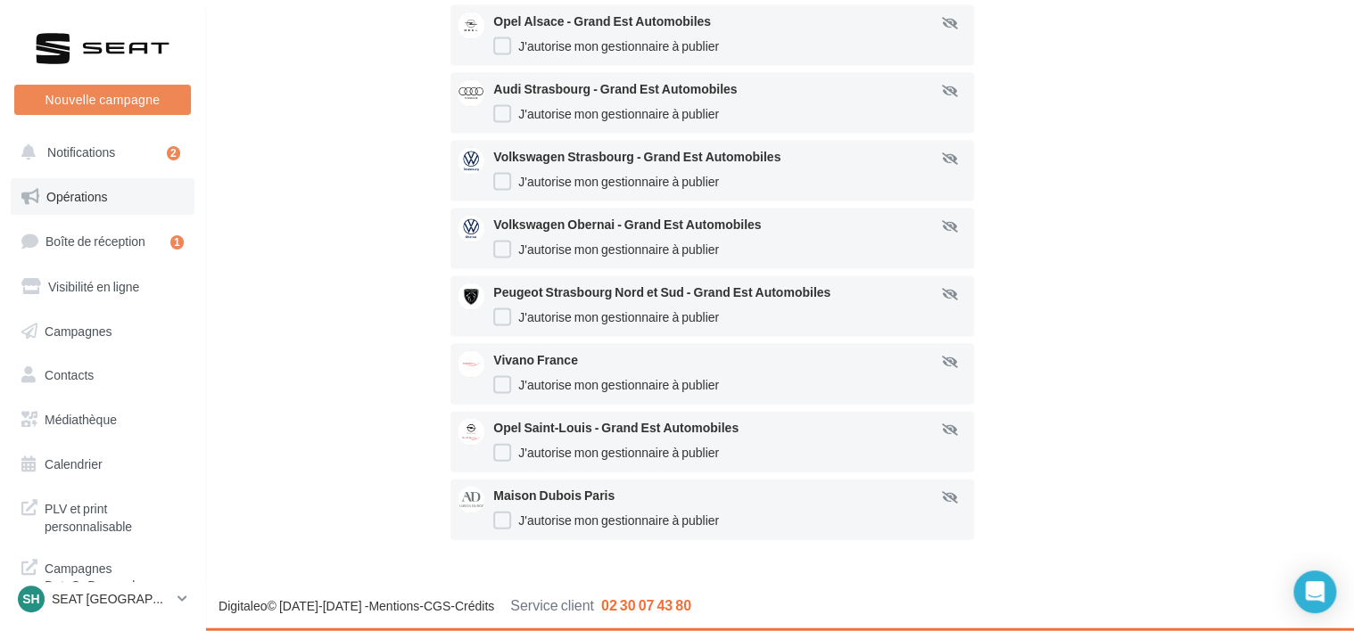
click at [90, 191] on span "Opérations" at bounding box center [76, 196] width 61 height 15
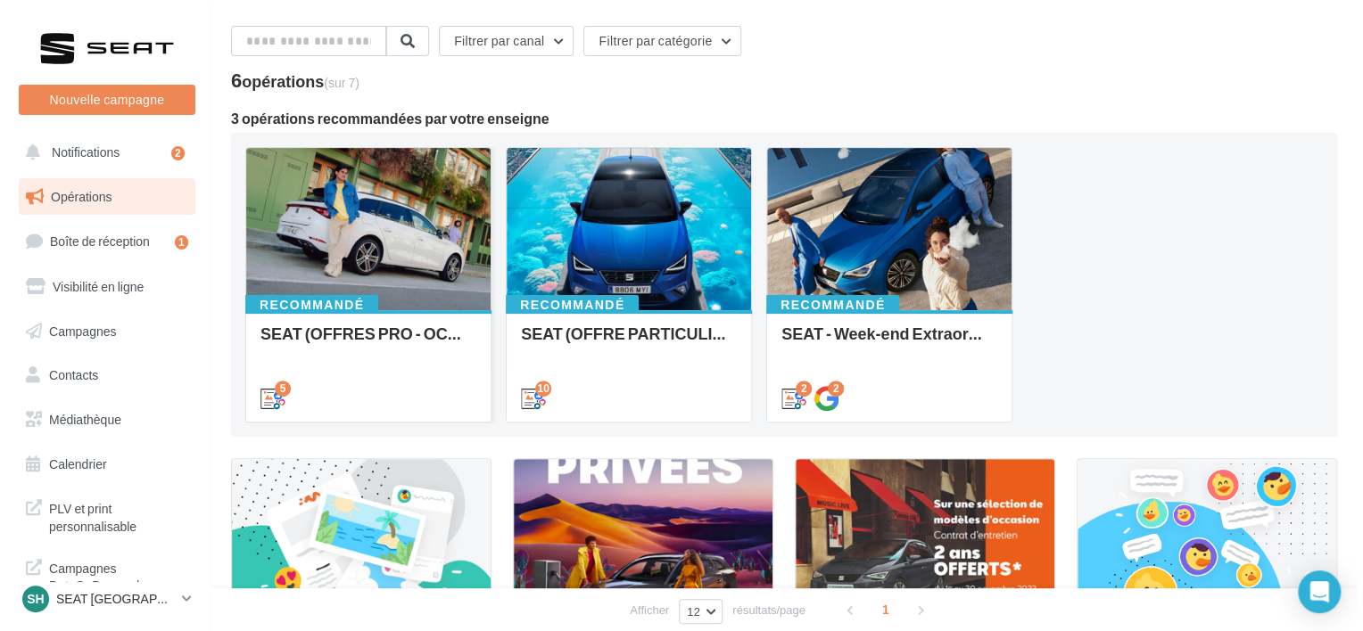
scroll to position [89, 0]
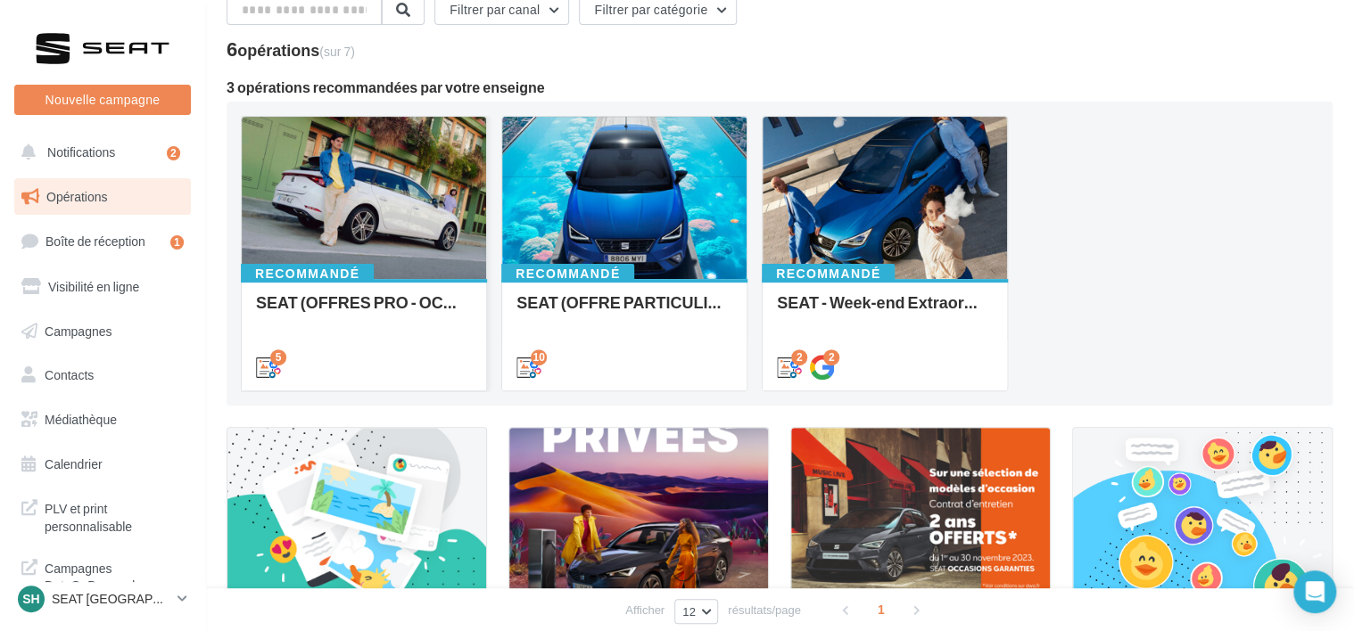
click at [355, 287] on div "Recommandé SEAT (OFFRES PRO - OCT) - SOCIAL MEDIA" at bounding box center [364, 334] width 244 height 110
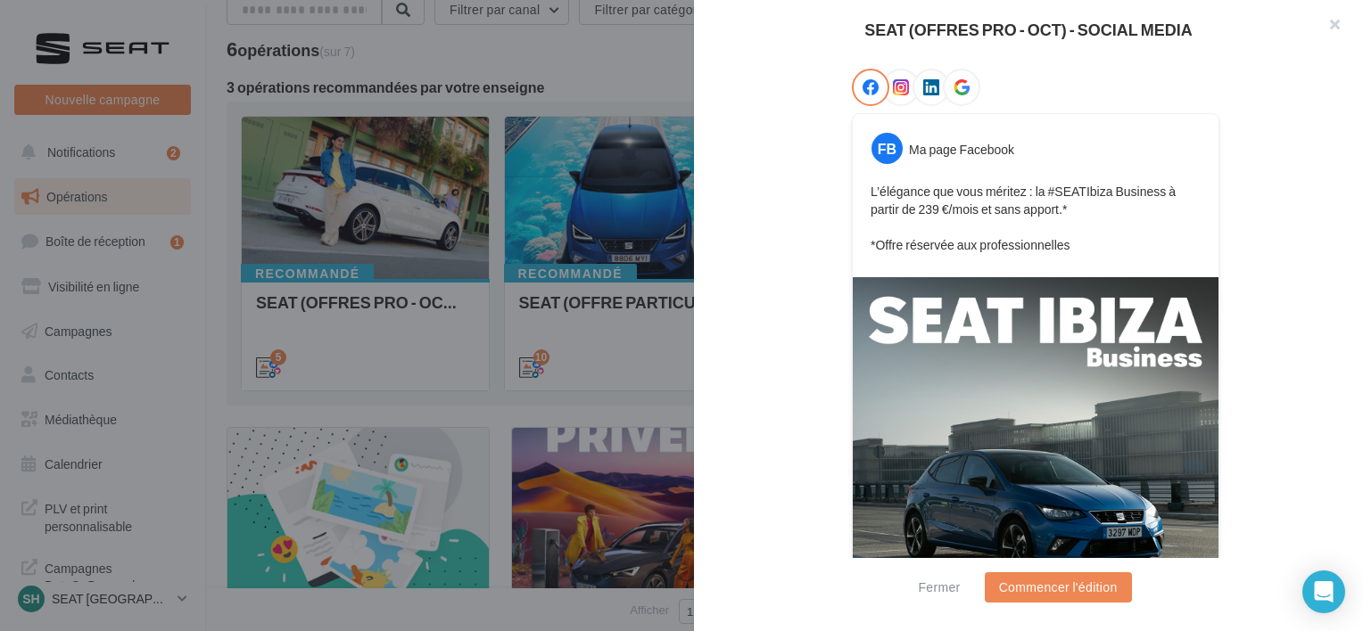
scroll to position [21, 0]
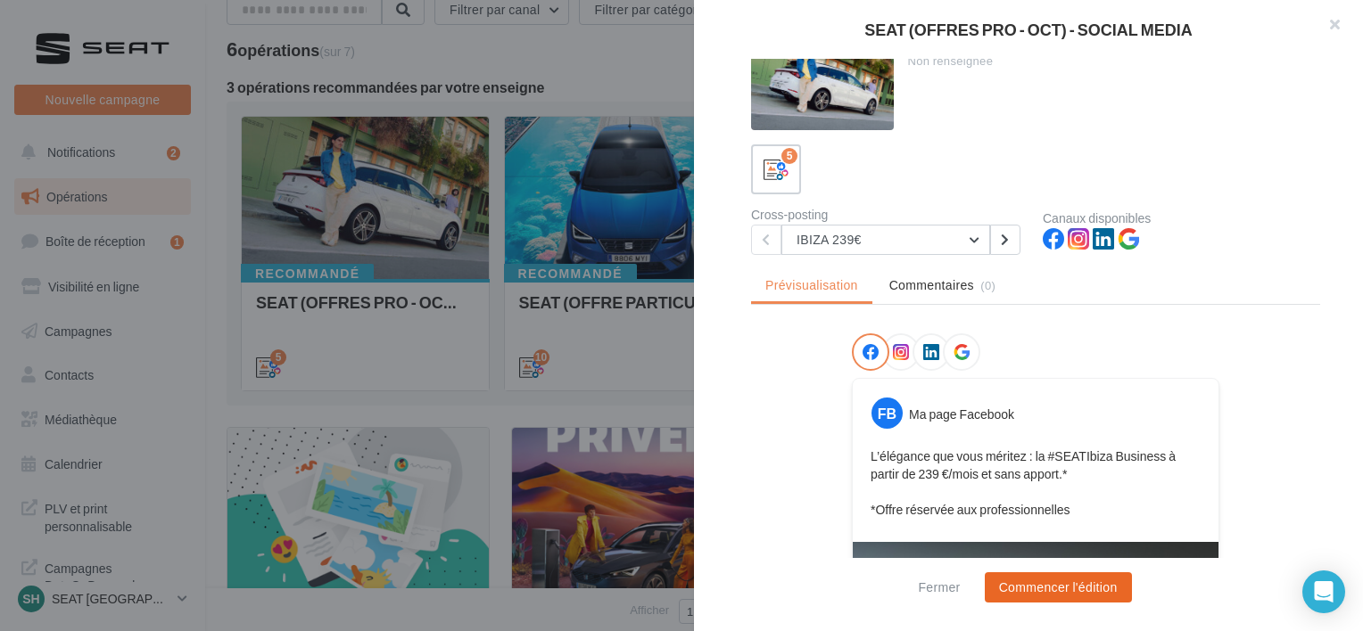
click at [1028, 574] on button "Commencer l'édition" at bounding box center [1058, 588] width 147 height 30
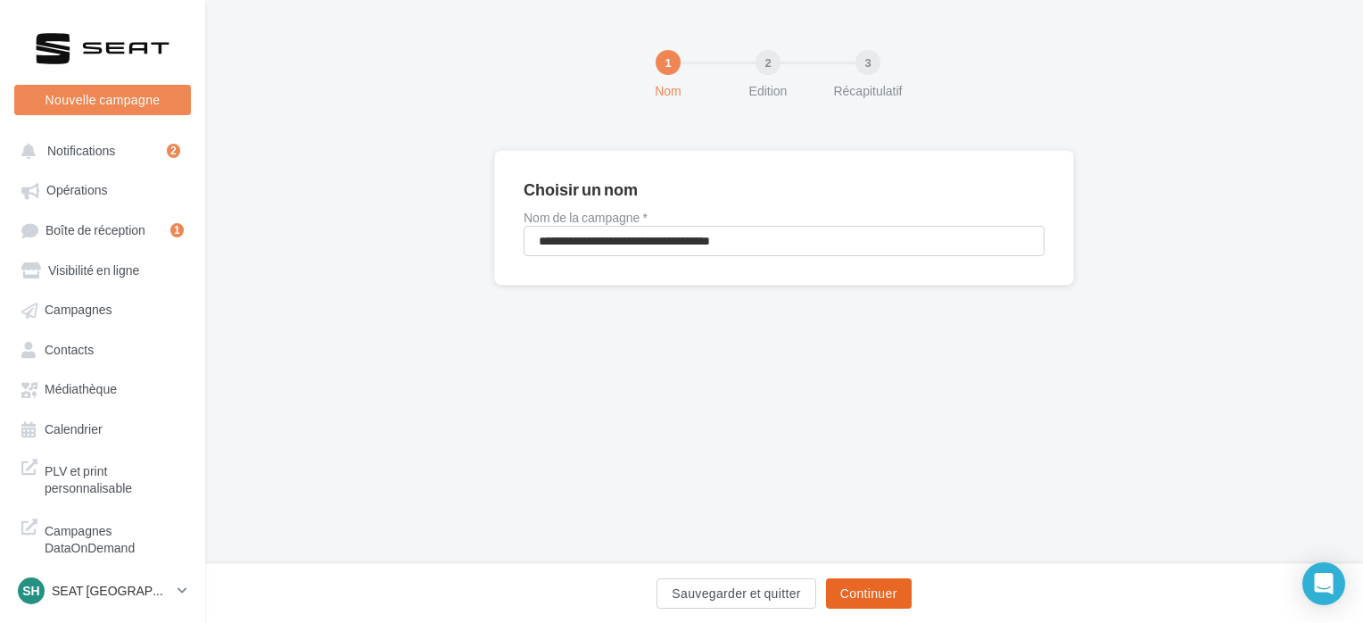
click at [853, 598] on button "Continuer" at bounding box center [869, 593] width 86 height 30
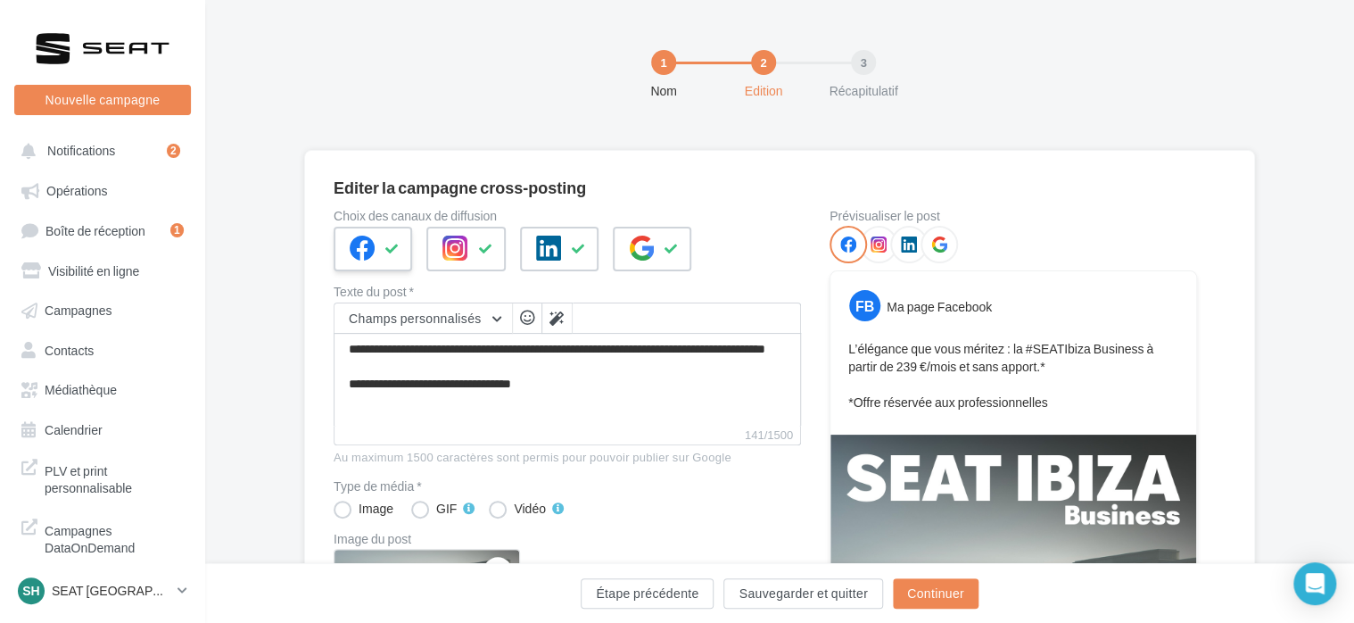
click at [403, 252] on div at bounding box center [373, 249] width 78 height 45
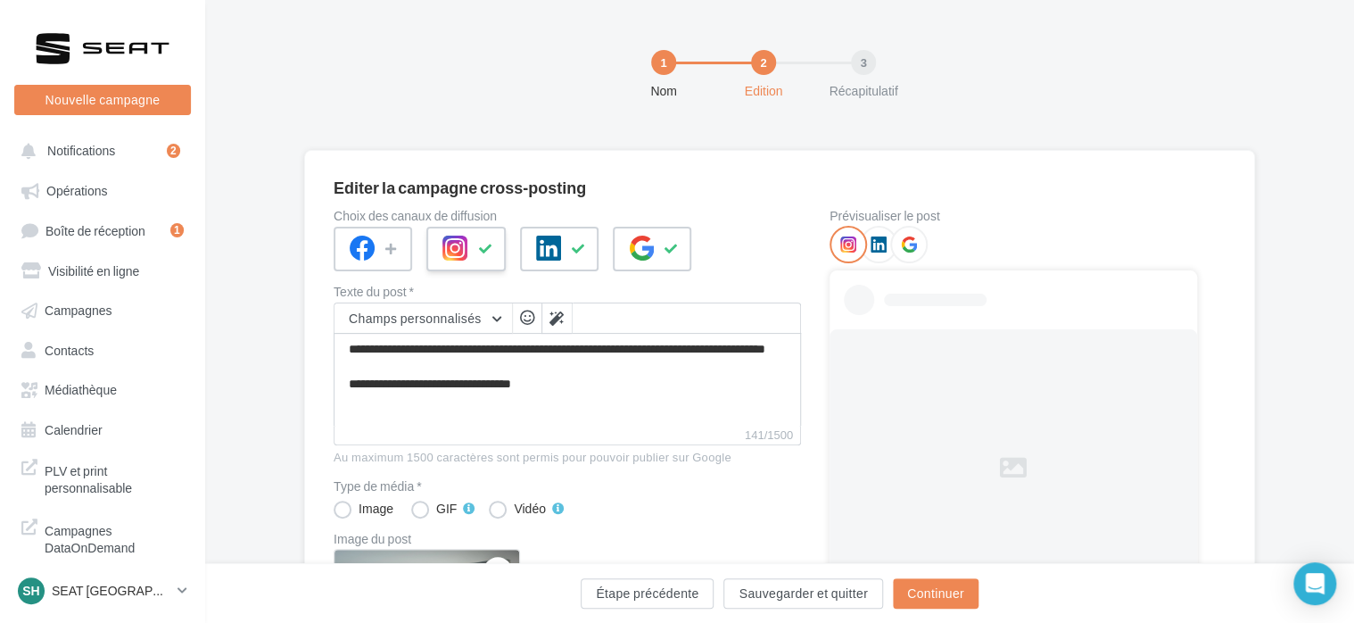
click at [466, 250] on icon at bounding box center [454, 247] width 25 height 25
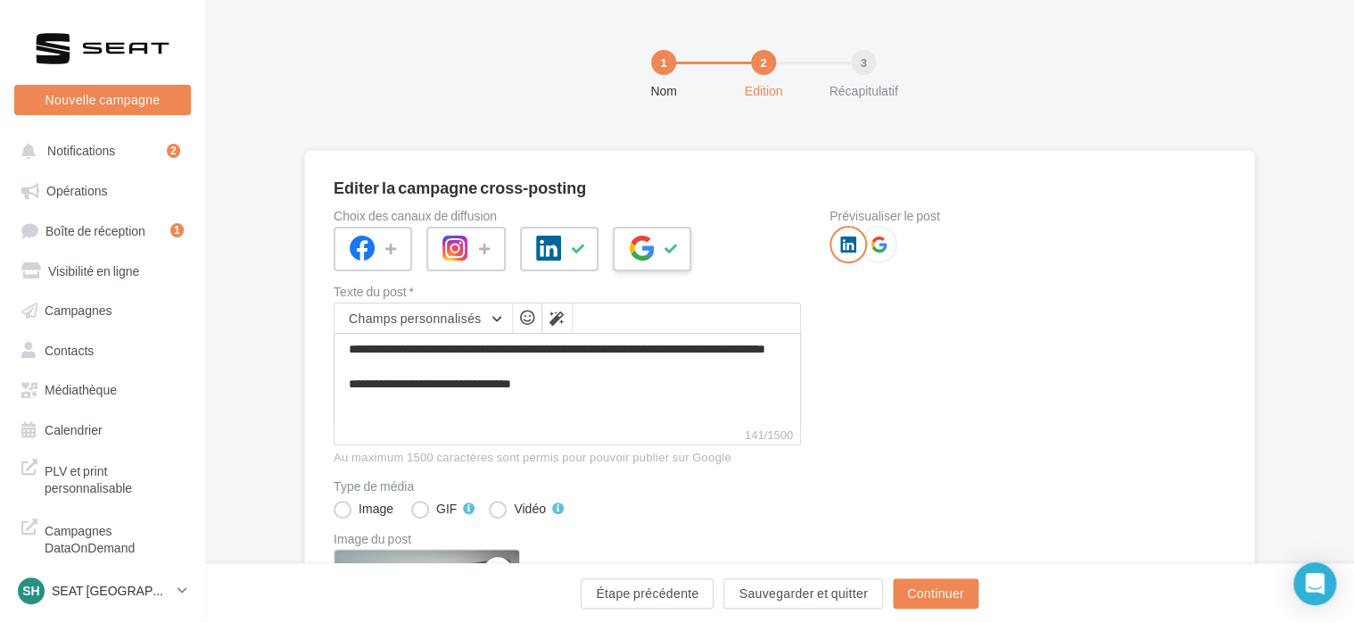
click at [633, 250] on icon at bounding box center [641, 247] width 25 height 25
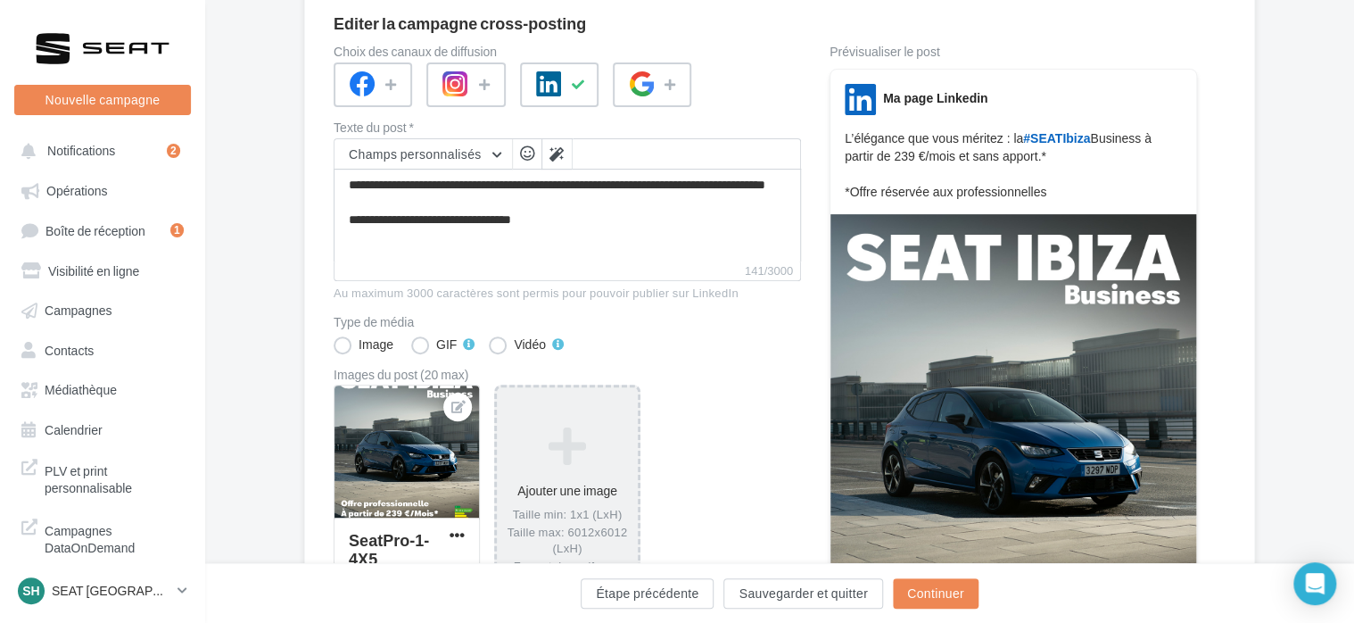
scroll to position [268, 0]
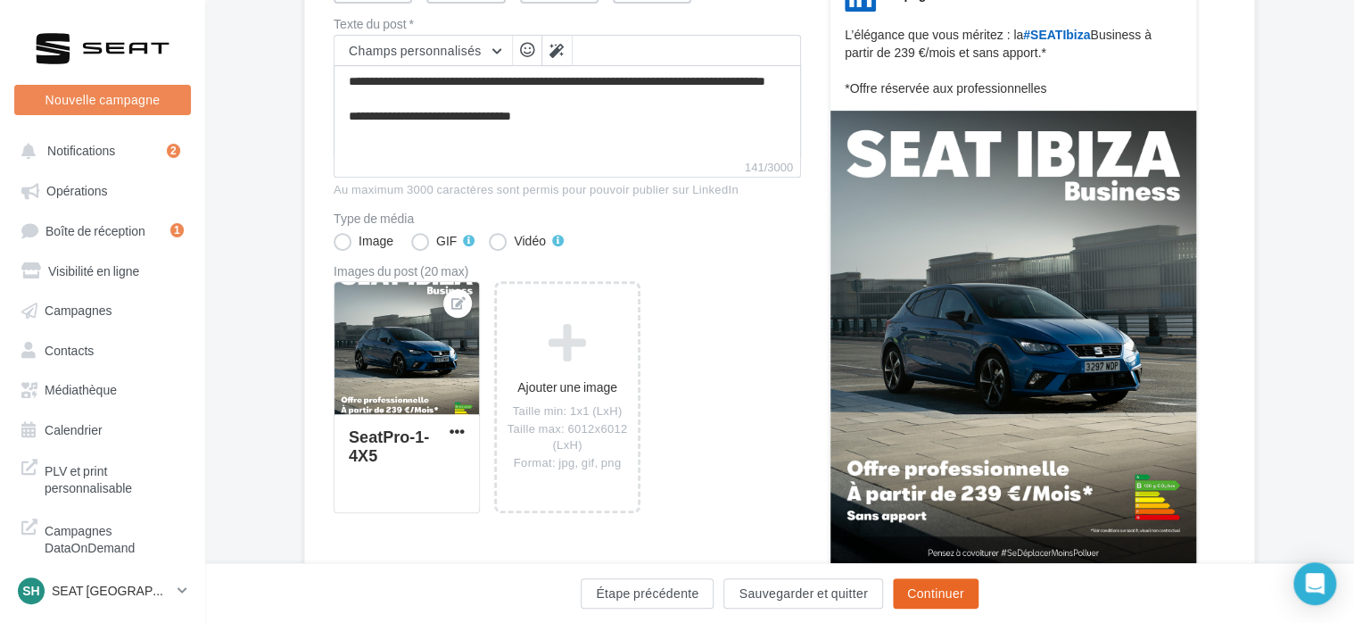
click at [947, 595] on button "Continuer" at bounding box center [936, 593] width 86 height 30
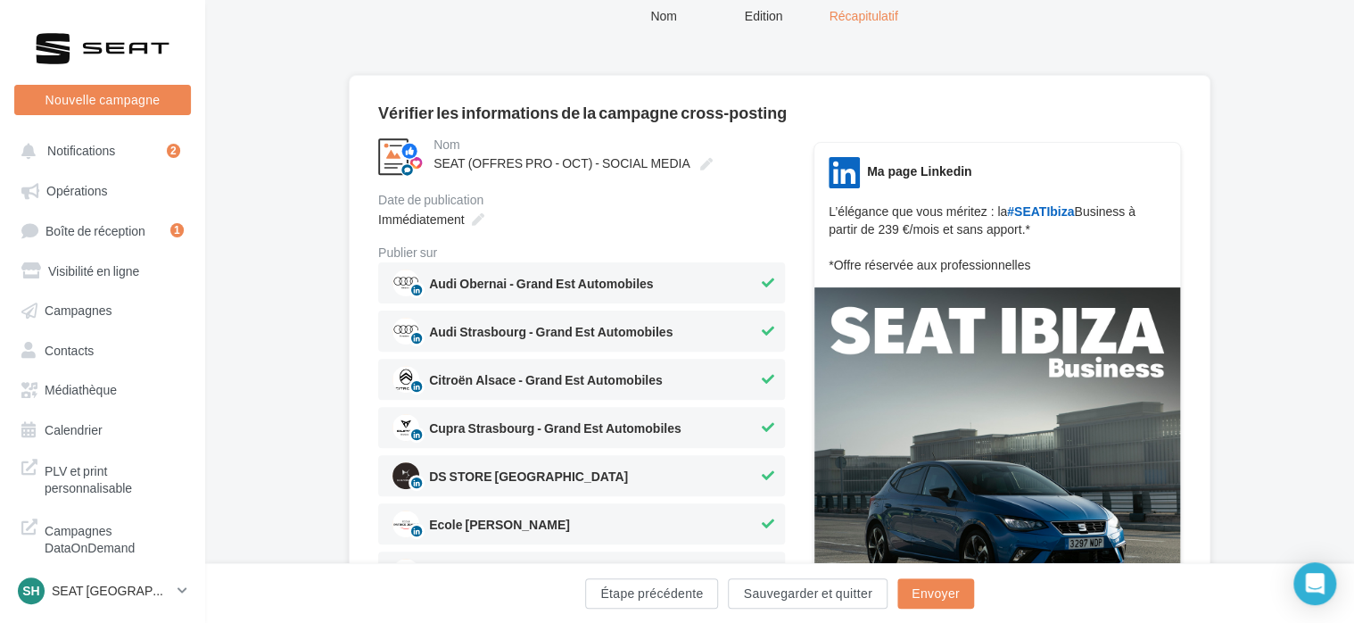
click at [771, 285] on icon at bounding box center [768, 283] width 12 height 12
click at [778, 341] on div "Audi Strasbourg - Grand Est Automobiles" at bounding box center [581, 330] width 407 height 41
click at [767, 373] on icon at bounding box center [768, 379] width 12 height 12
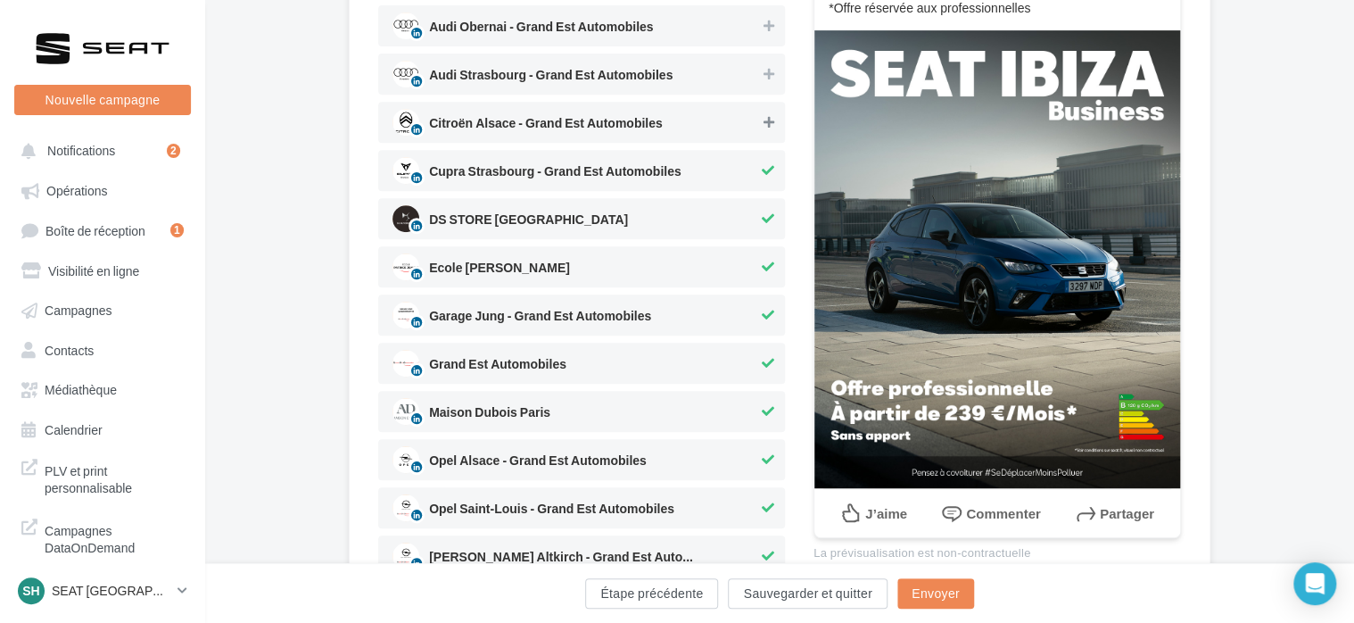
scroll to position [343, 0]
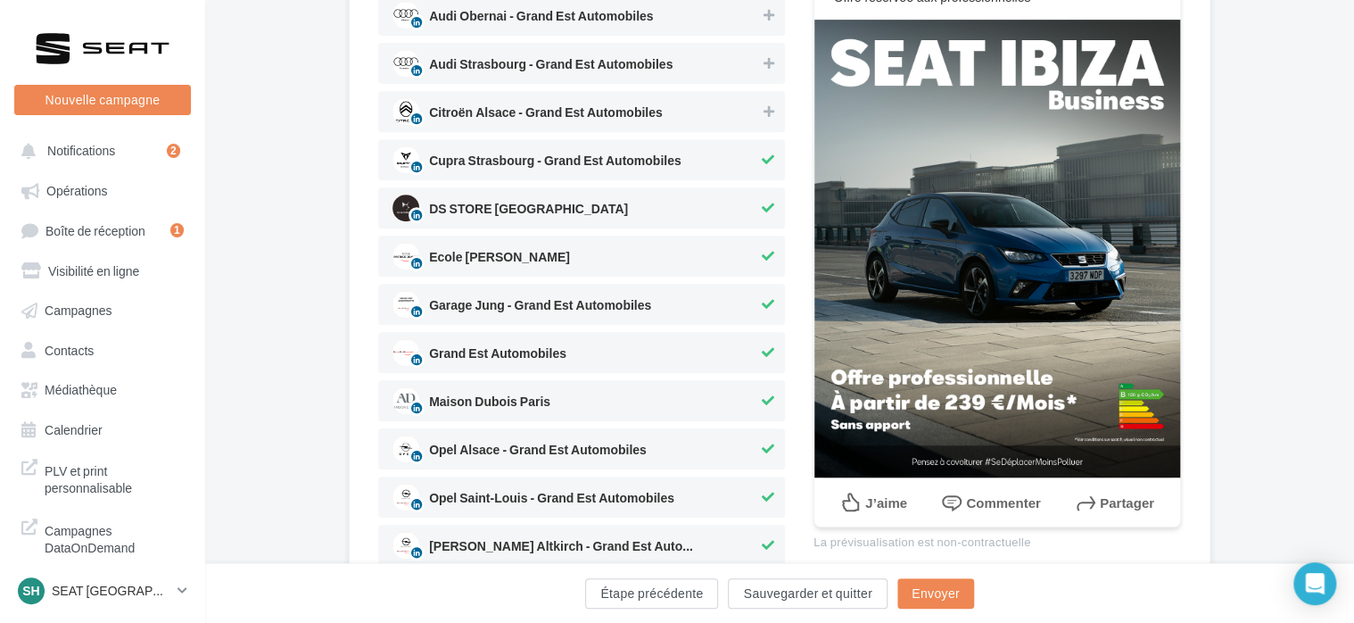
click at [766, 203] on icon at bounding box center [768, 208] width 12 height 12
click at [774, 264] on button at bounding box center [768, 255] width 20 height 21
click at [774, 299] on button at bounding box center [768, 303] width 20 height 21
click at [765, 351] on icon at bounding box center [768, 352] width 12 height 12
click at [762, 153] on icon at bounding box center [768, 159] width 12 height 12
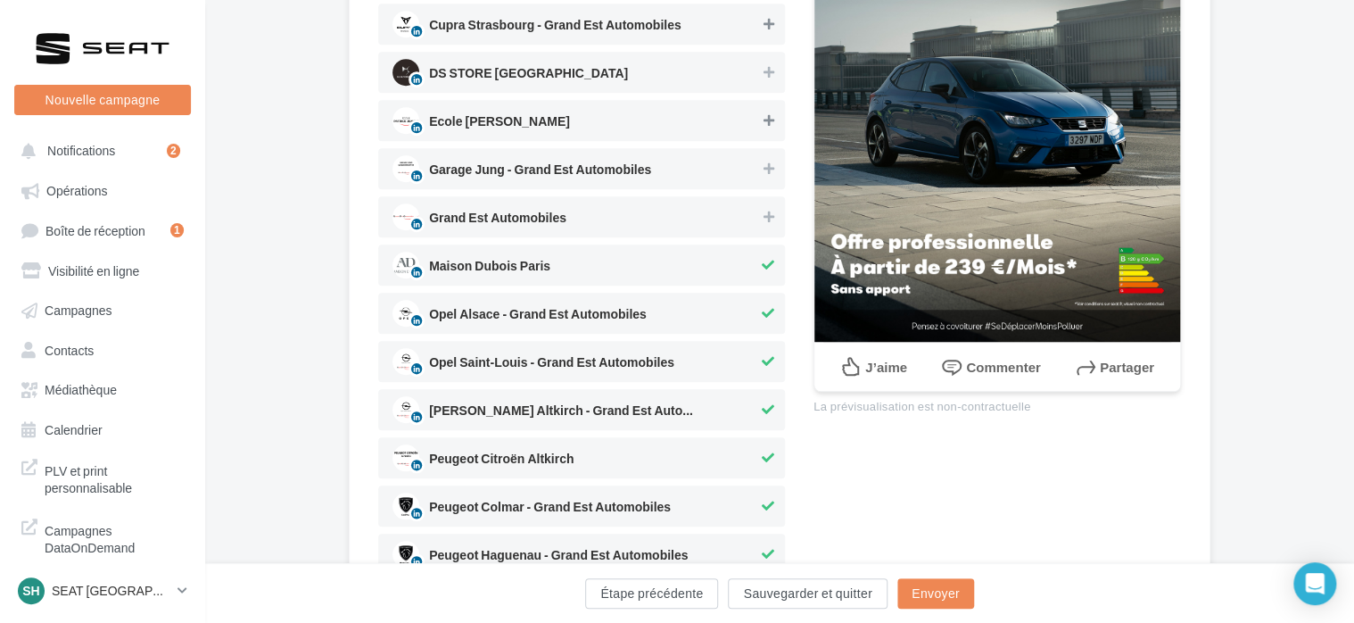
scroll to position [0, 0]
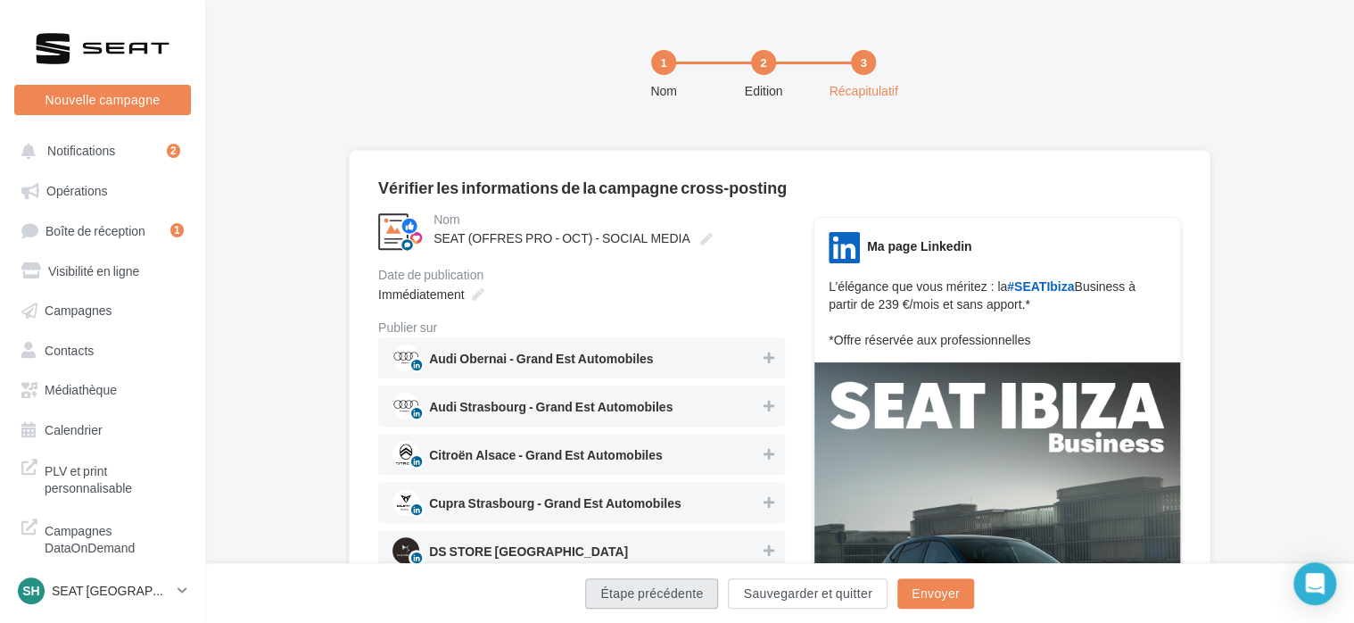
click at [672, 585] on button "Étape précédente" at bounding box center [651, 593] width 133 height 30
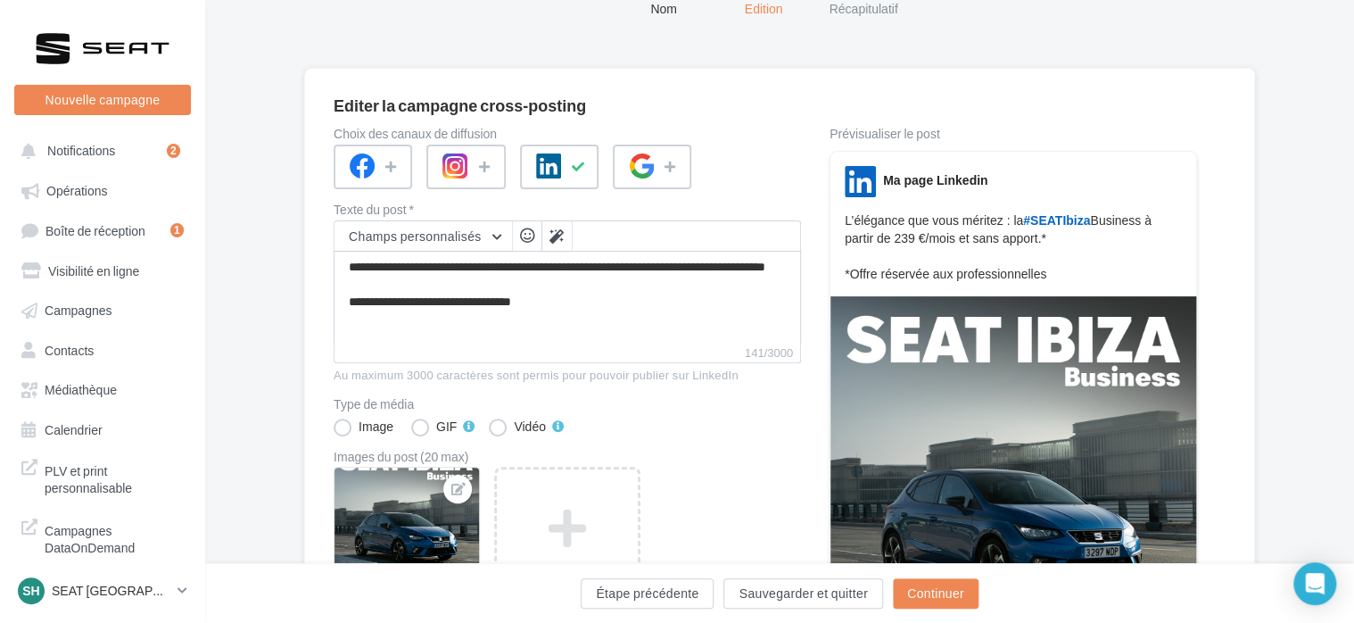
scroll to position [178, 0]
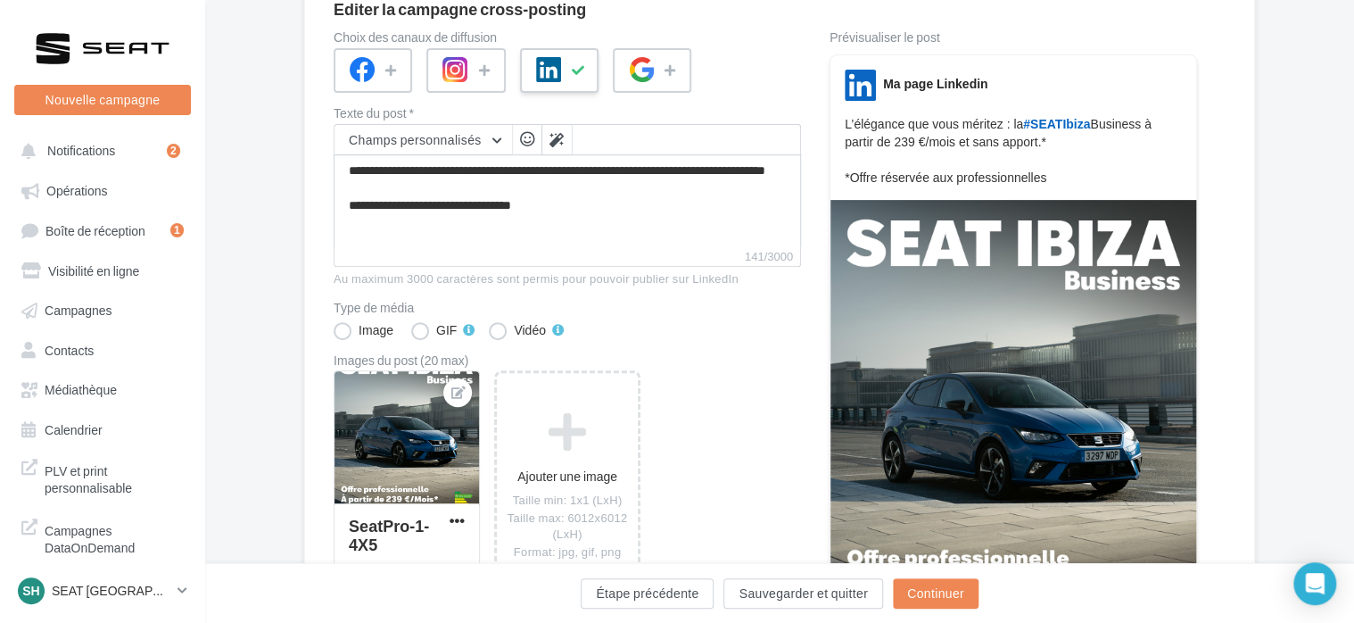
click at [588, 87] on div at bounding box center [559, 70] width 78 height 45
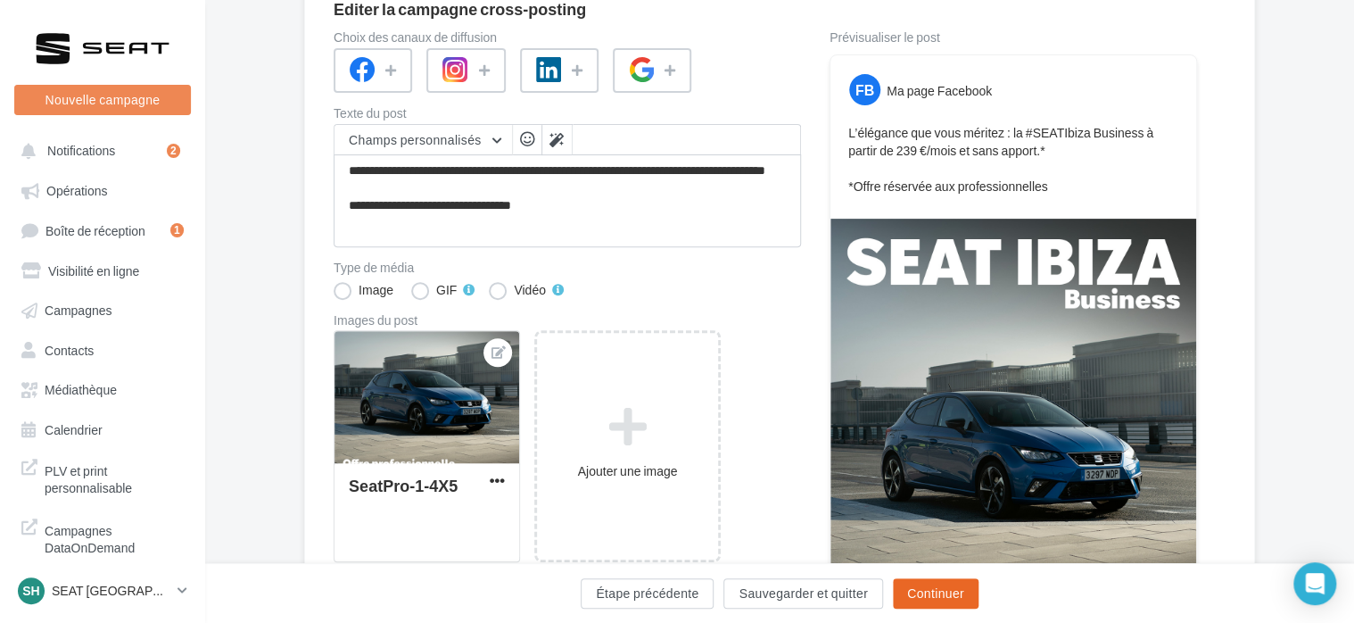
click at [928, 598] on button "Continuer" at bounding box center [936, 593] width 86 height 30
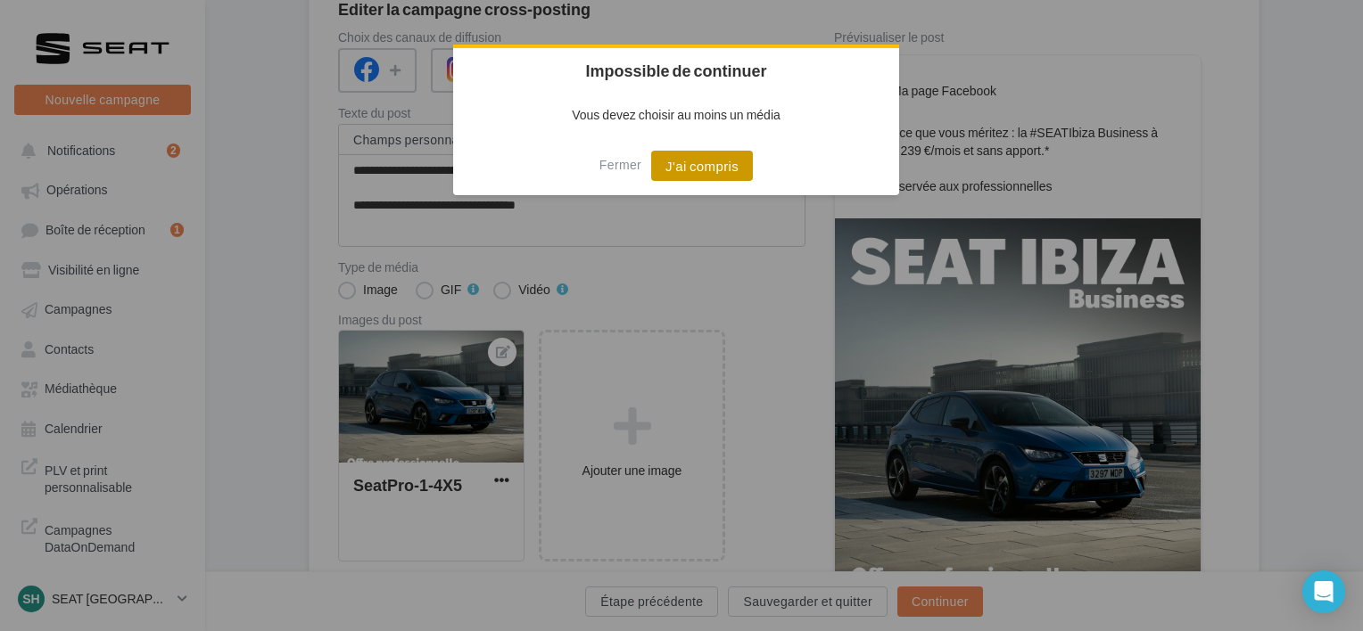
click at [690, 165] on button "J'ai compris" at bounding box center [702, 166] width 102 height 30
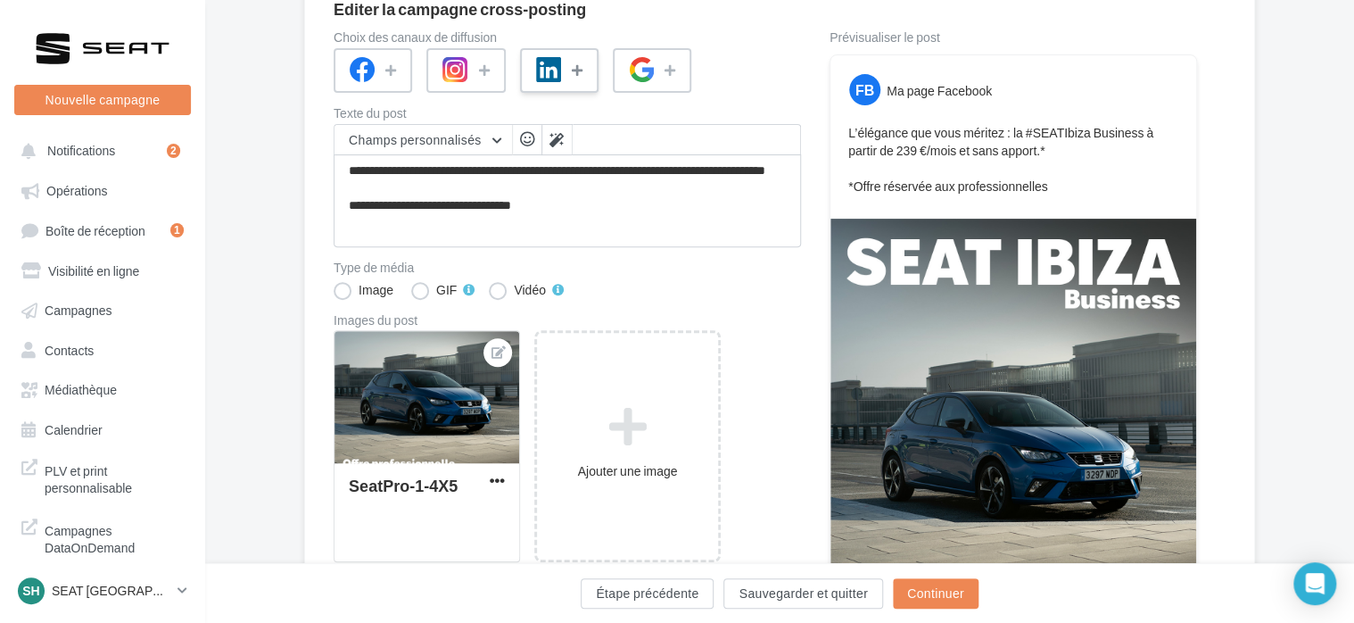
click at [568, 71] on button at bounding box center [578, 70] width 21 height 27
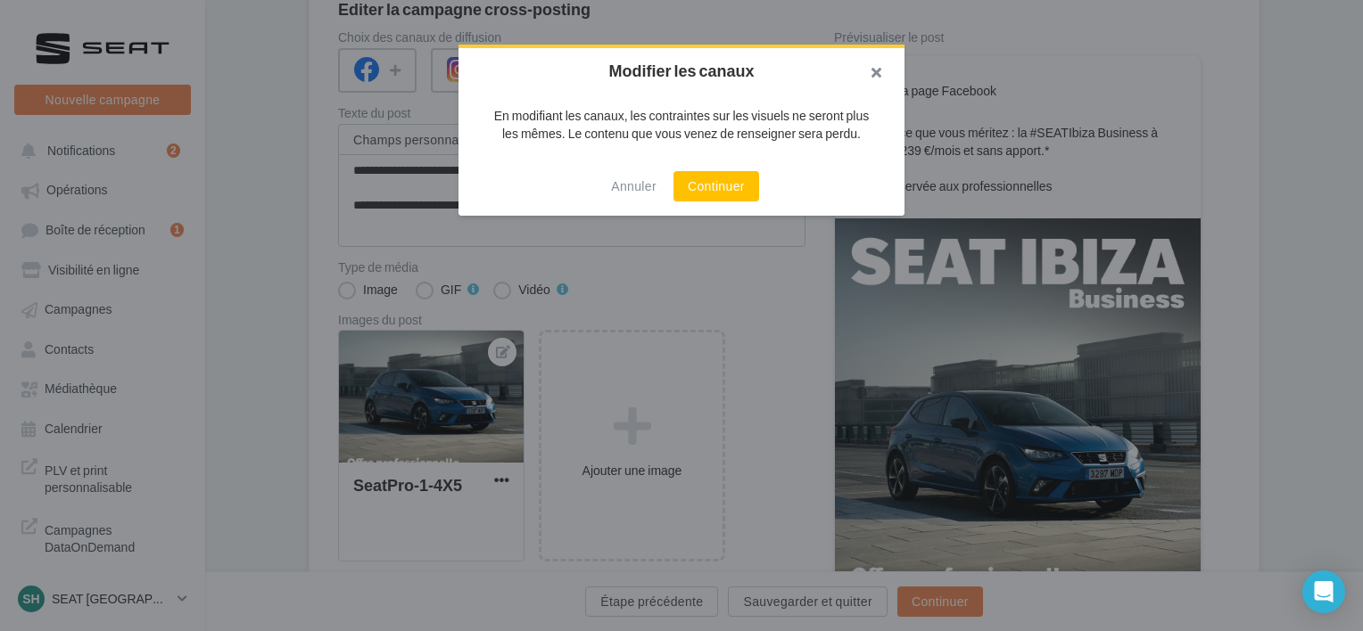
click at [881, 68] on button "button" at bounding box center [868, 75] width 71 height 54
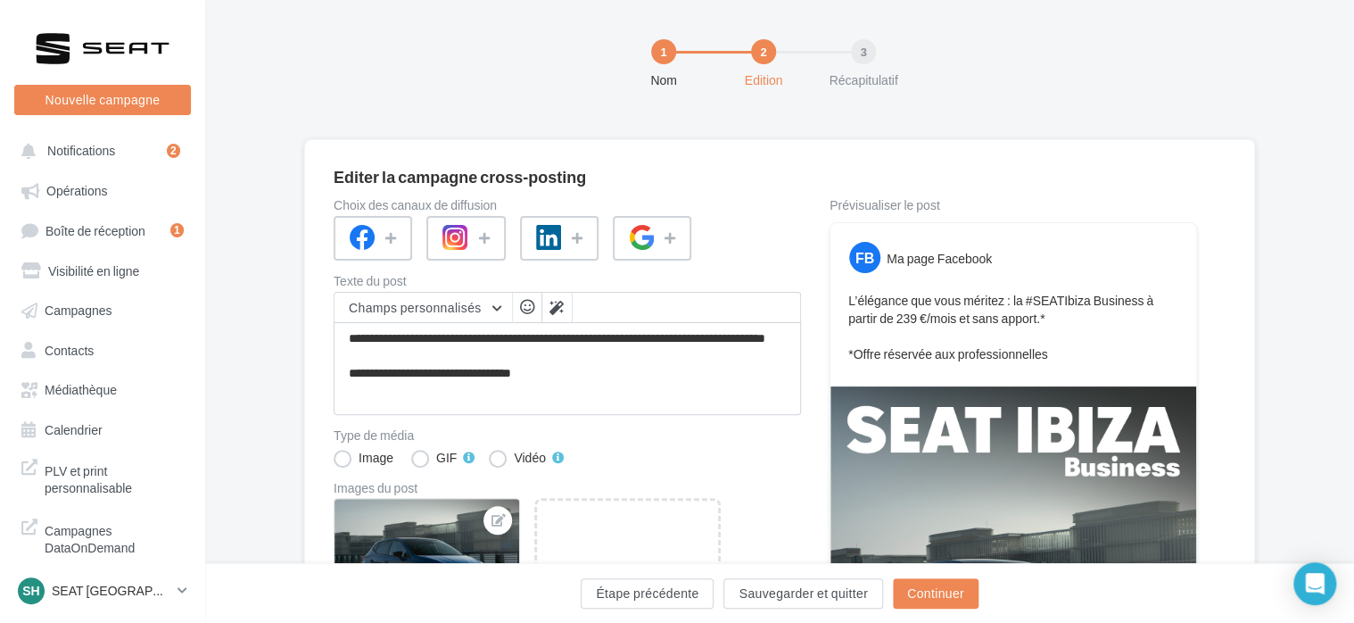
scroll to position [0, 0]
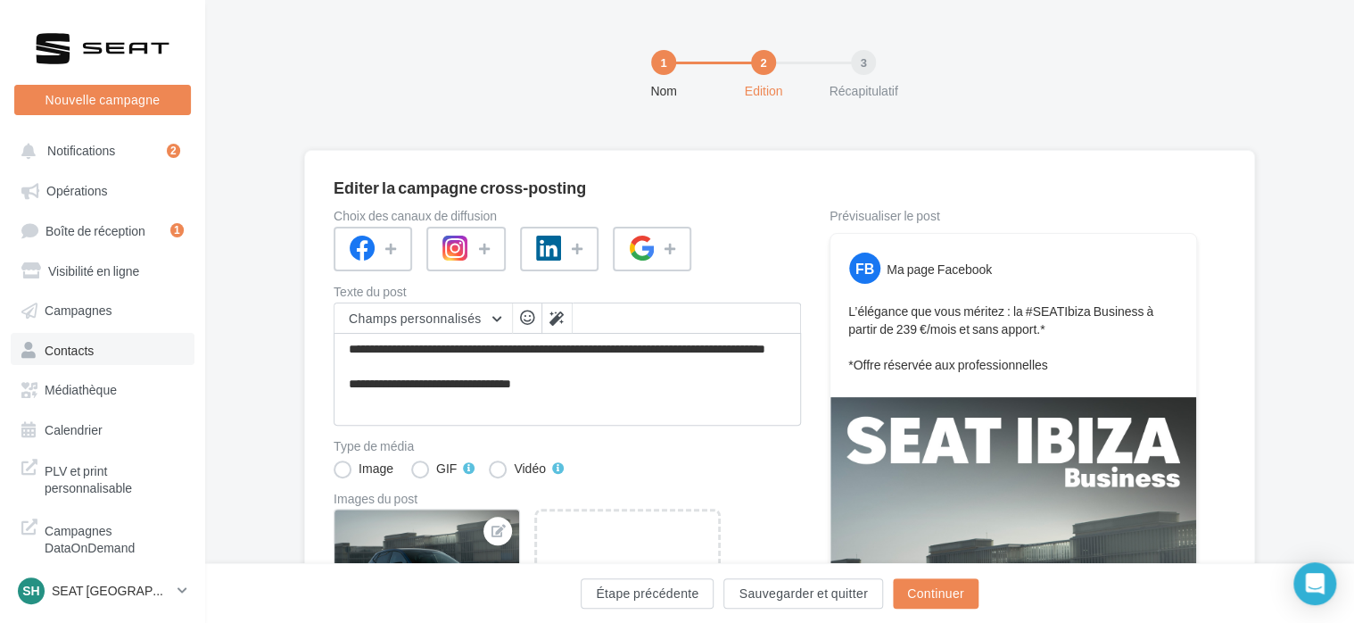
click at [89, 357] on span "Contacts" at bounding box center [69, 349] width 49 height 15
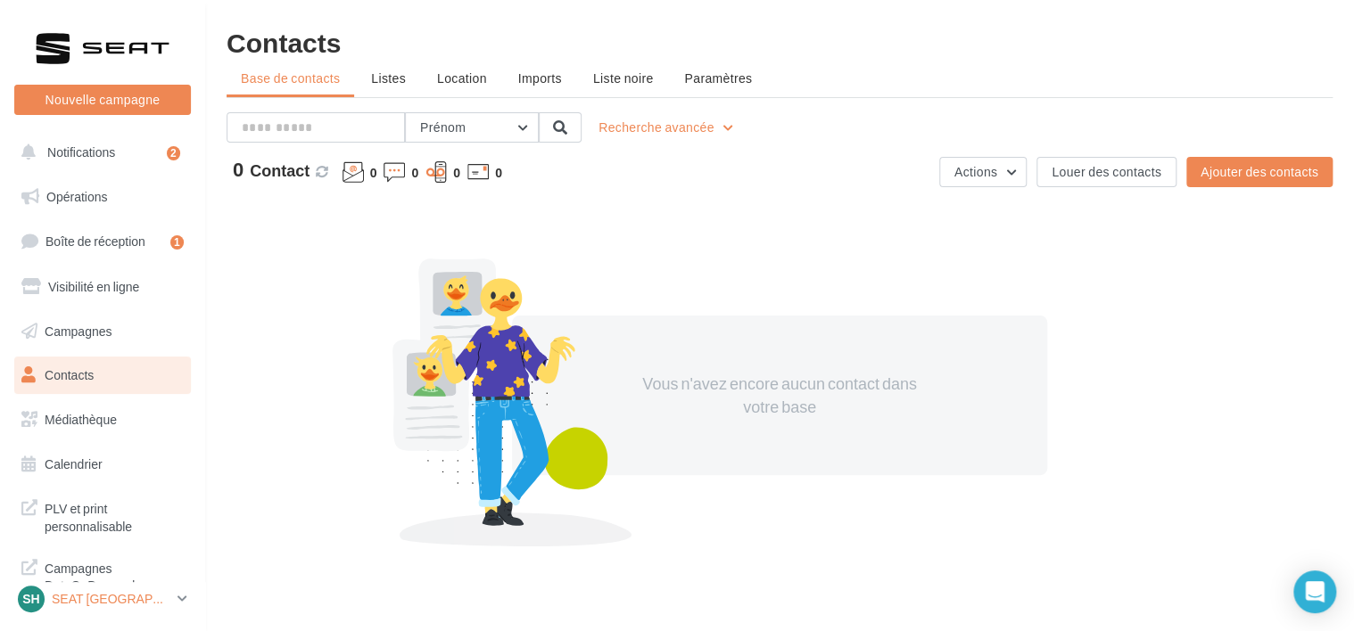
click at [87, 602] on p "SEAT [GEOGRAPHIC_DATA]" at bounding box center [111, 599] width 119 height 18
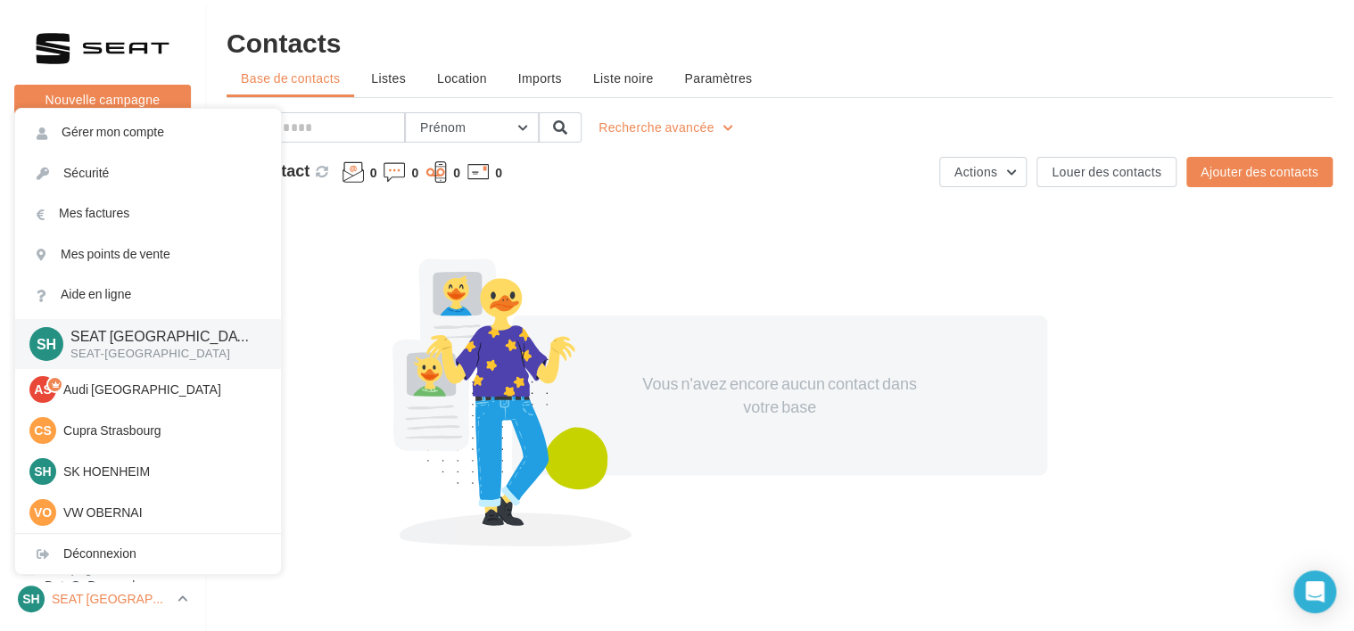
click at [87, 602] on p "SEAT [GEOGRAPHIC_DATA]" at bounding box center [111, 599] width 119 height 18
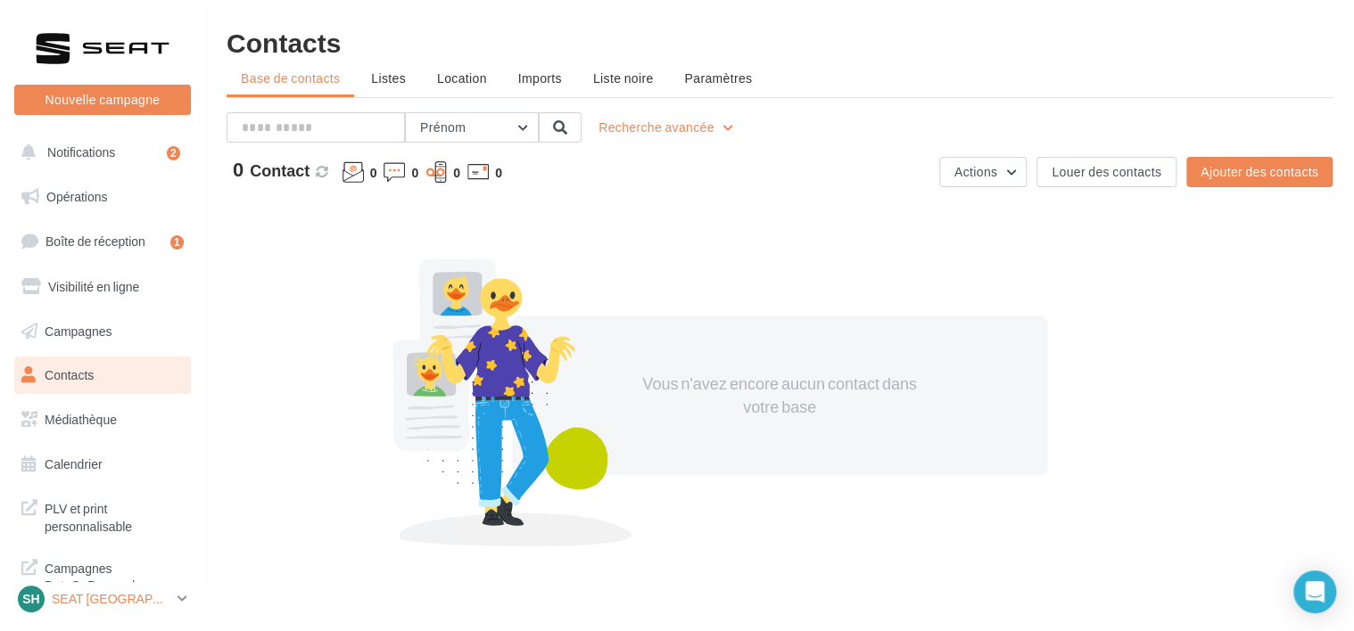
click at [87, 602] on p "SEAT [GEOGRAPHIC_DATA]" at bounding box center [111, 599] width 119 height 18
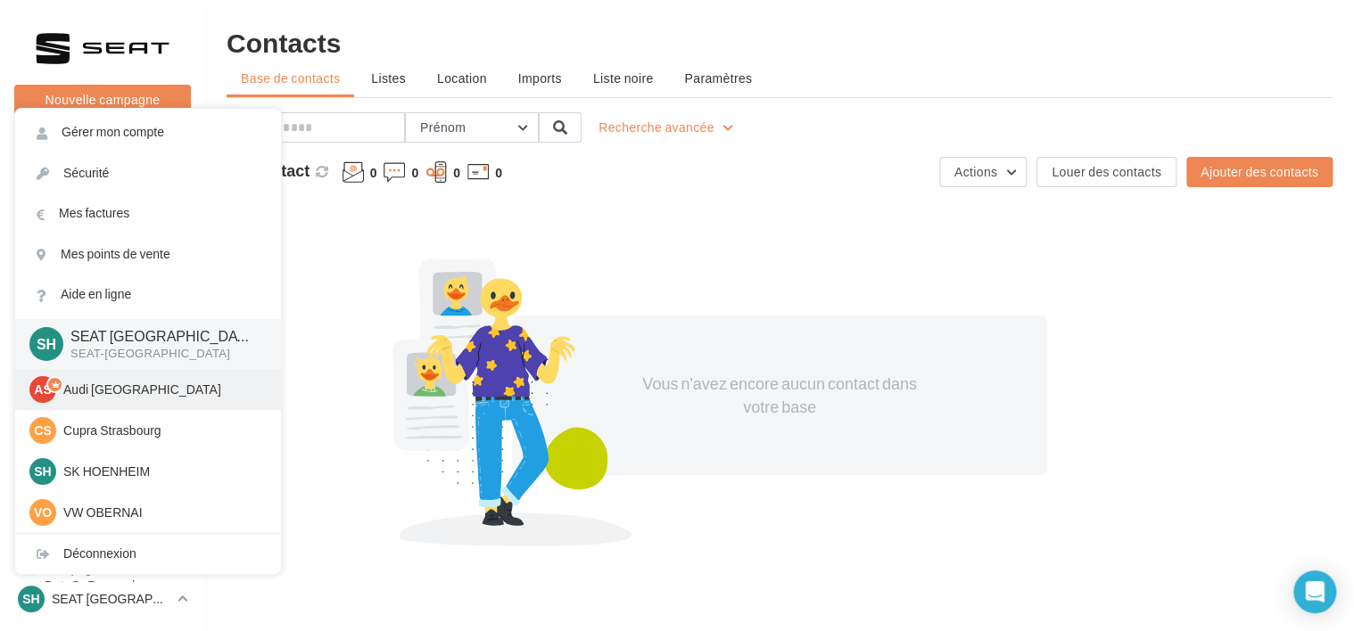
click at [125, 399] on p "Audi [GEOGRAPHIC_DATA]" at bounding box center [161, 390] width 196 height 18
